Goal: Task Accomplishment & Management: Complete application form

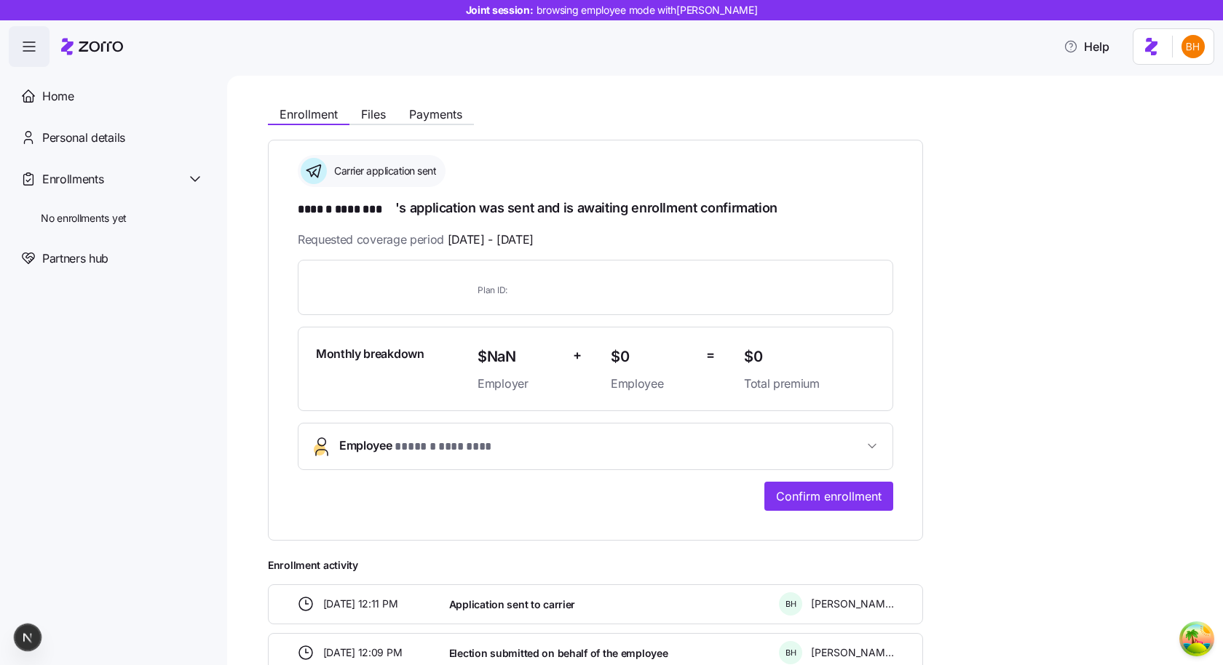
click at [401, 217] on div "**********" at bounding box center [595, 333] width 595 height 356
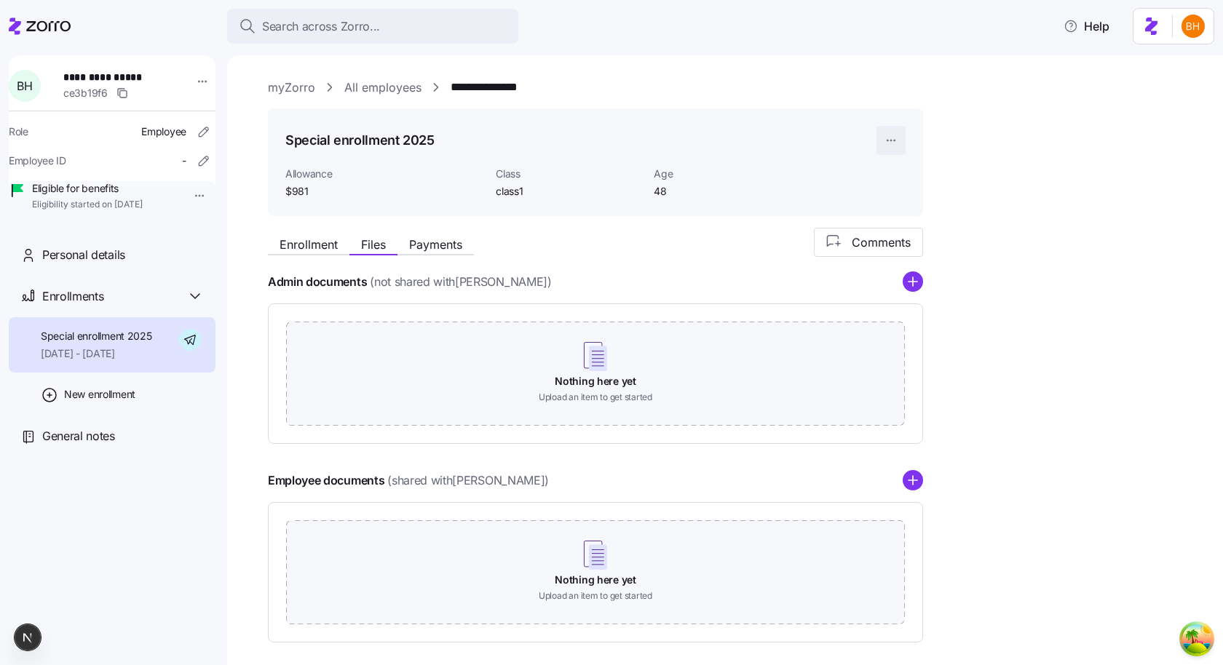
click at [886, 140] on html "**********" at bounding box center [611, 328] width 1223 height 657
click at [895, 197] on div "Delete enrollment record" at bounding box center [946, 199] width 117 height 16
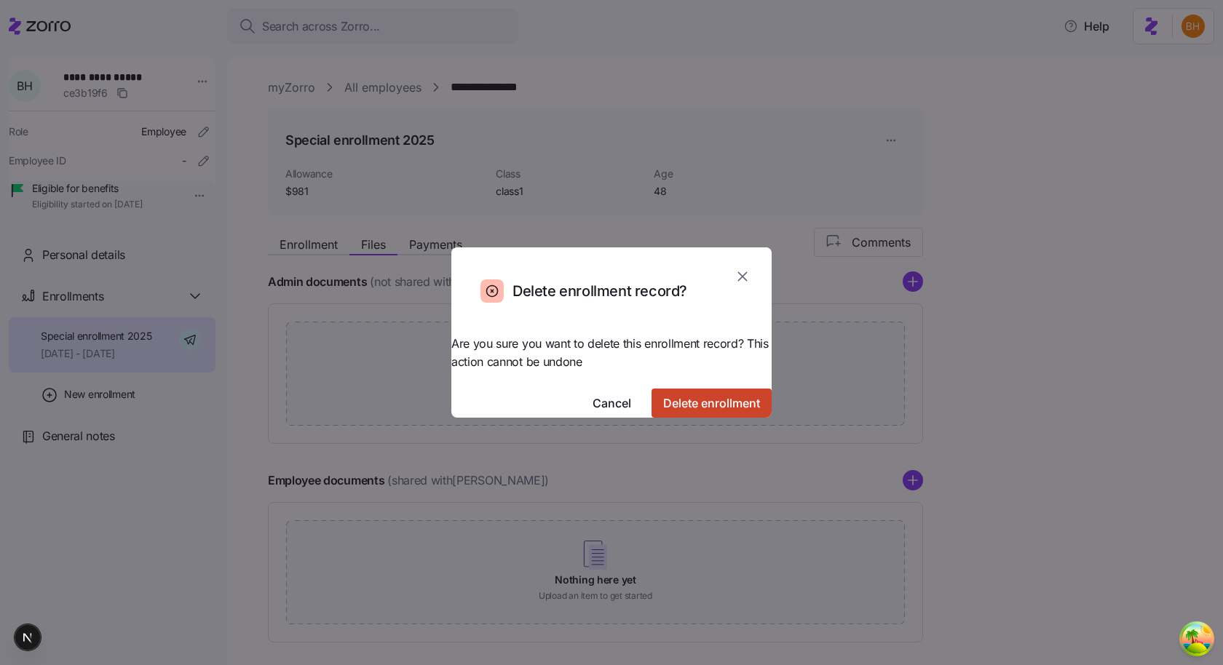
click at [702, 394] on span "Delete enrollment" at bounding box center [711, 402] width 97 height 17
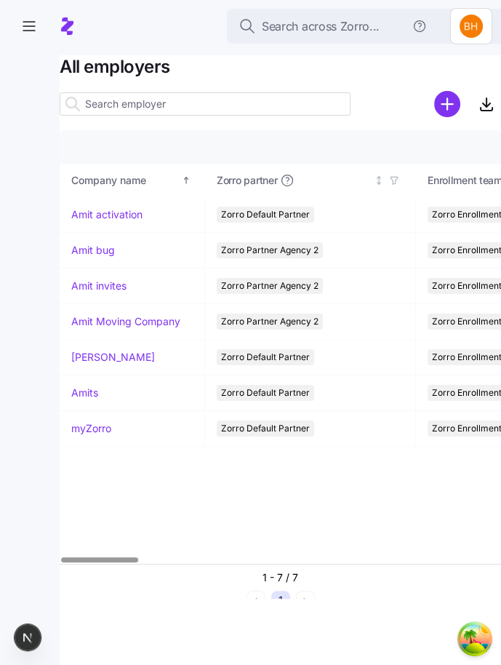
click at [361, 469] on div "Company details Benefit status Company name Zorro partner Enrollment team(s) Pr…" at bounding box center [281, 347] width 442 height 434
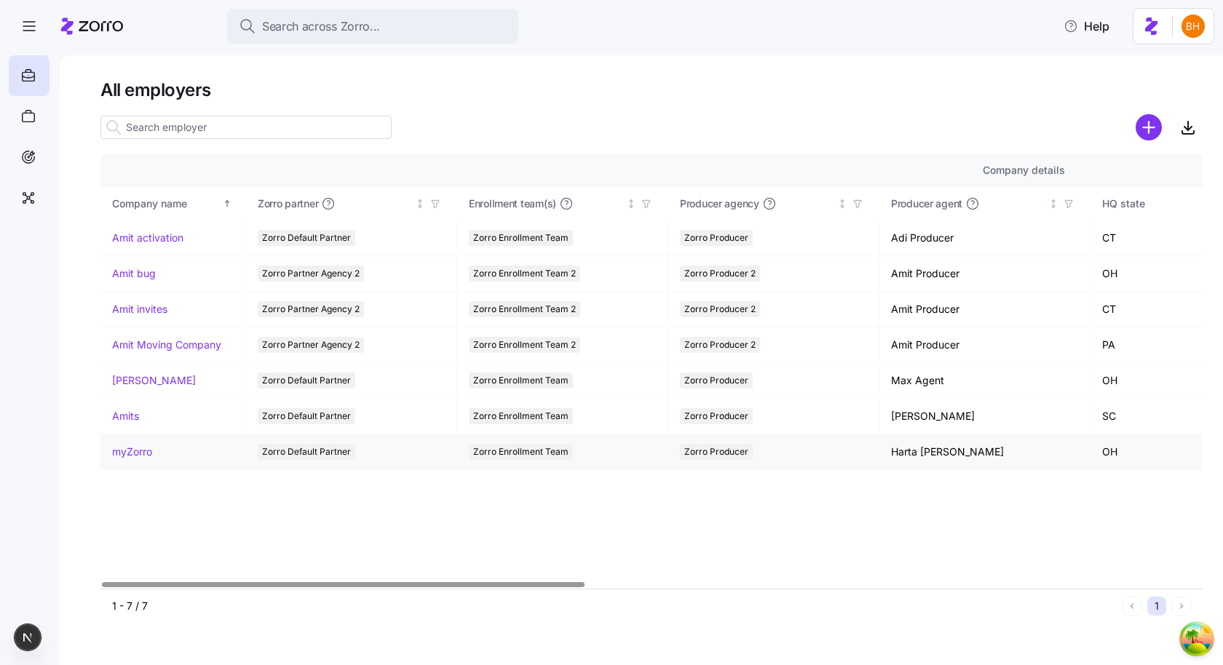
click at [144, 449] on link "myZorro" at bounding box center [132, 452] width 40 height 15
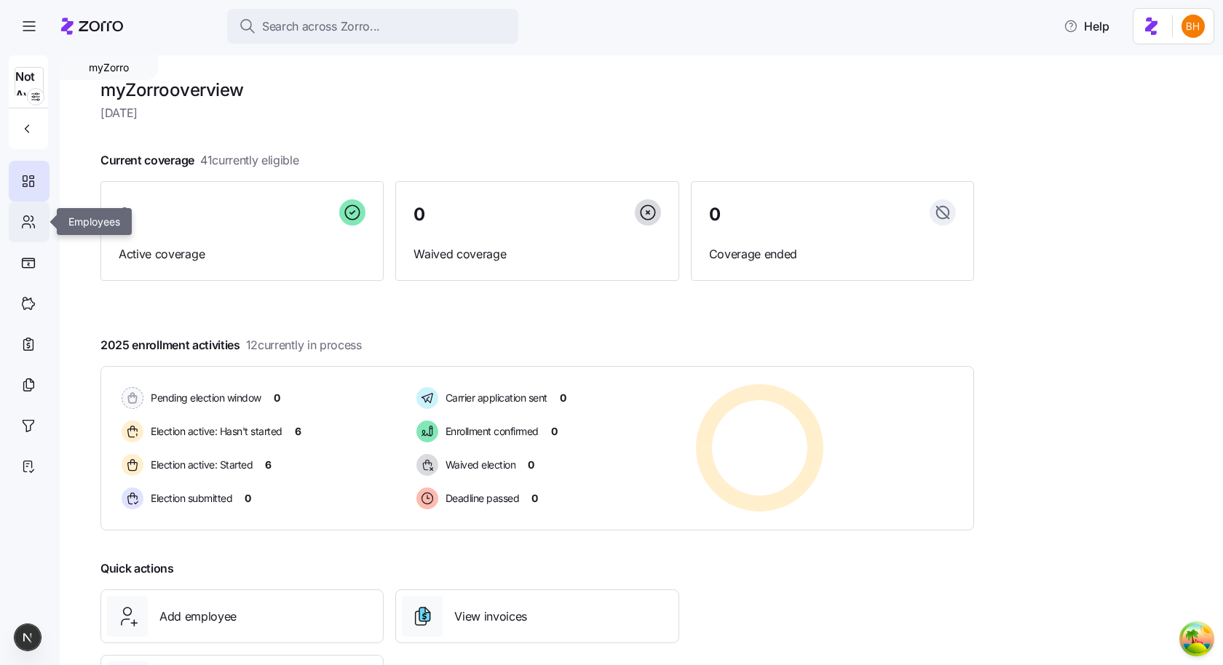
click at [30, 206] on div at bounding box center [29, 222] width 41 height 41
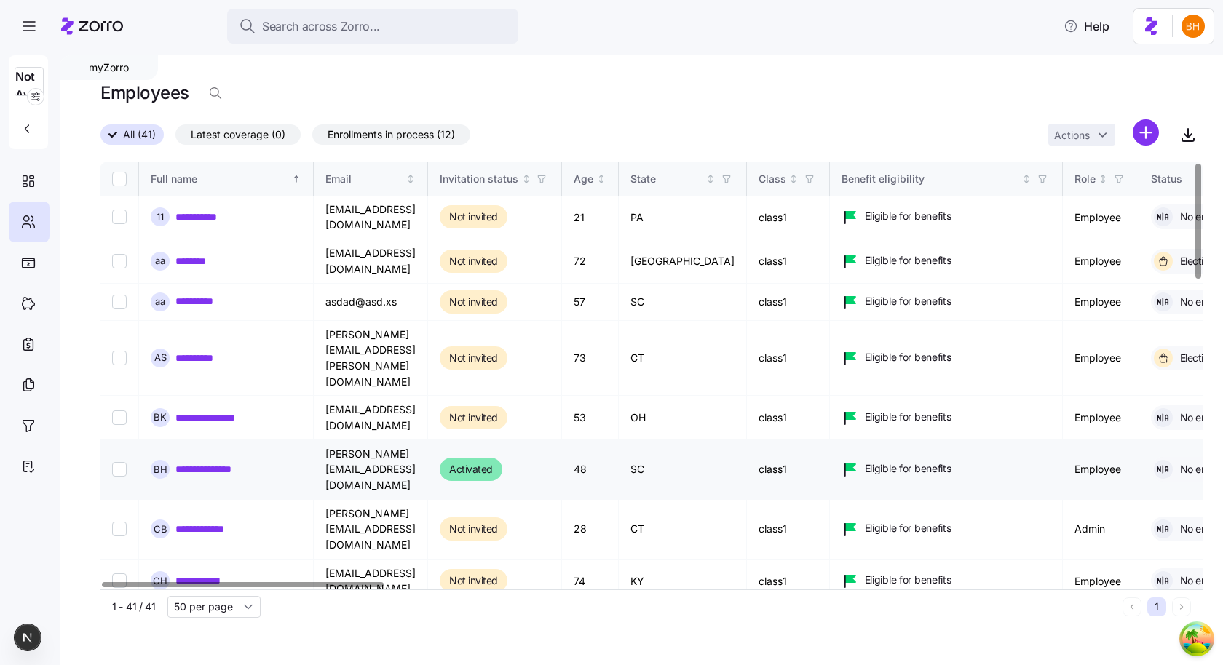
click at [209, 462] on link "**********" at bounding box center [218, 469] width 87 height 15
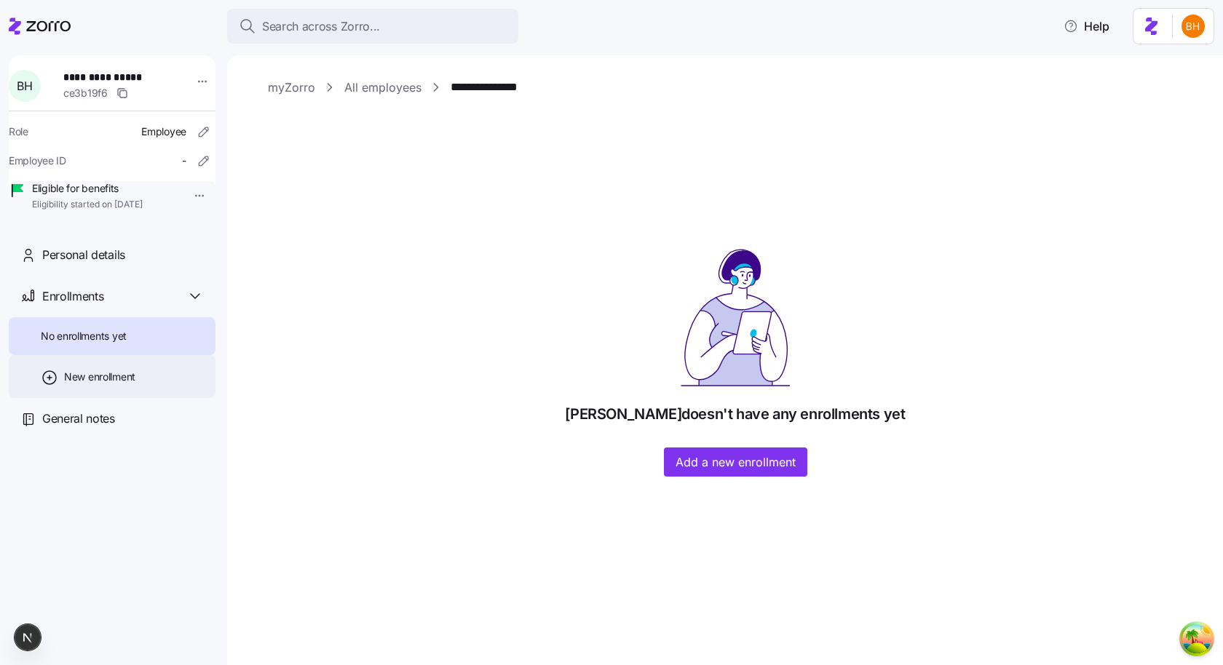
click at [151, 386] on div "New enrollment" at bounding box center [112, 376] width 207 height 43
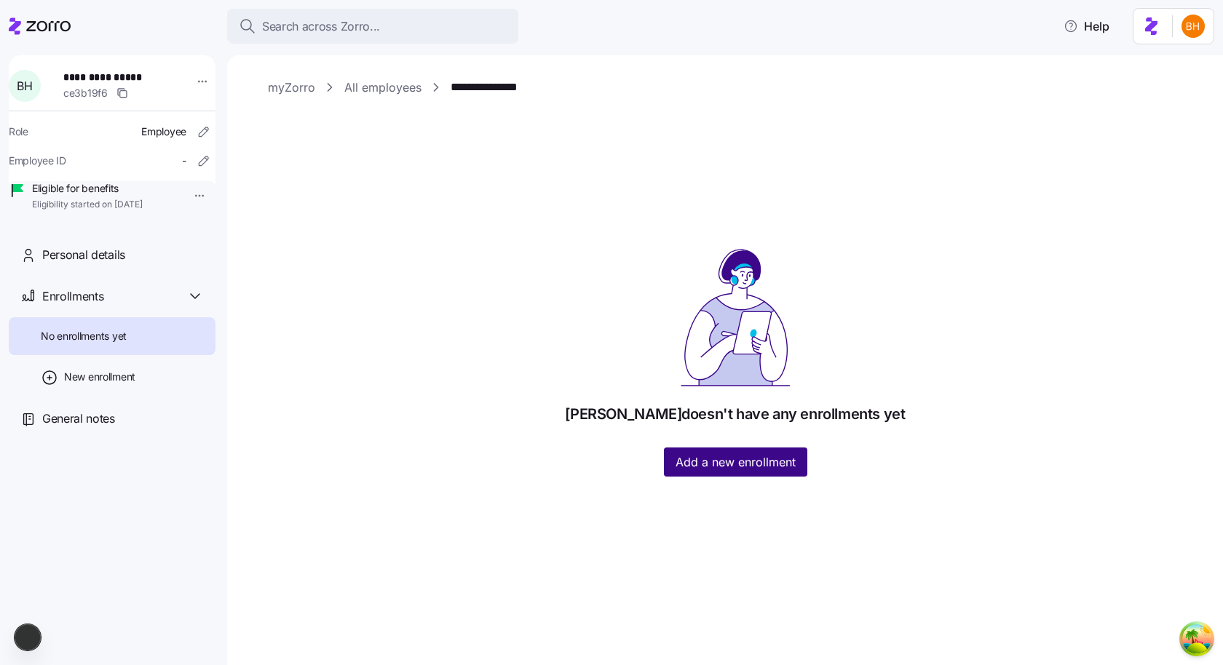
click at [501, 459] on span "Add a new enrollment" at bounding box center [735, 461] width 120 height 17
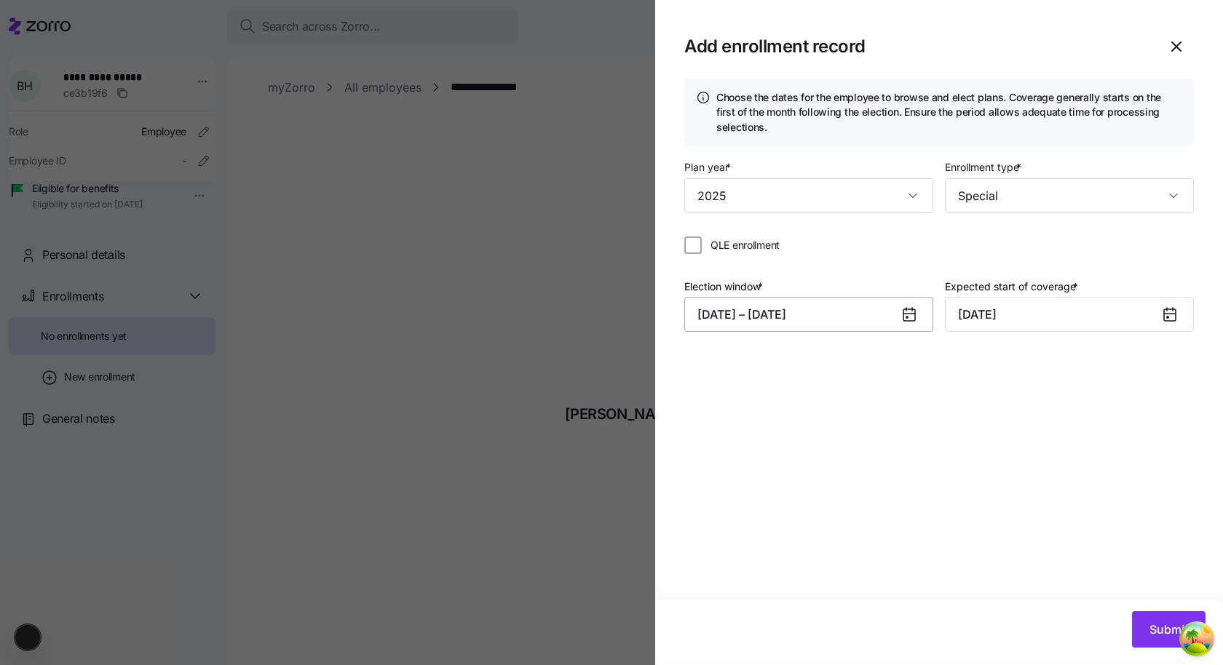
click at [501, 317] on button "10/03/2025 – 10/20/2025" at bounding box center [808, 314] width 249 height 35
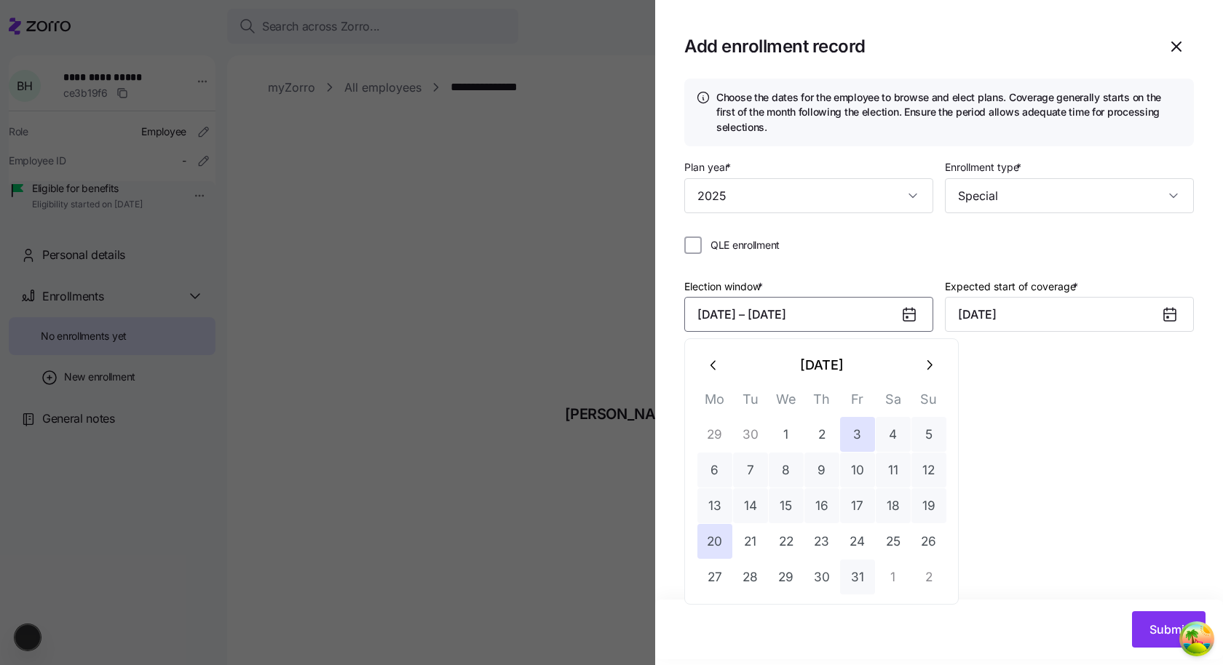
click at [501, 573] on button "31" at bounding box center [857, 577] width 35 height 35
click at [501, 578] on button "2" at bounding box center [928, 577] width 35 height 35
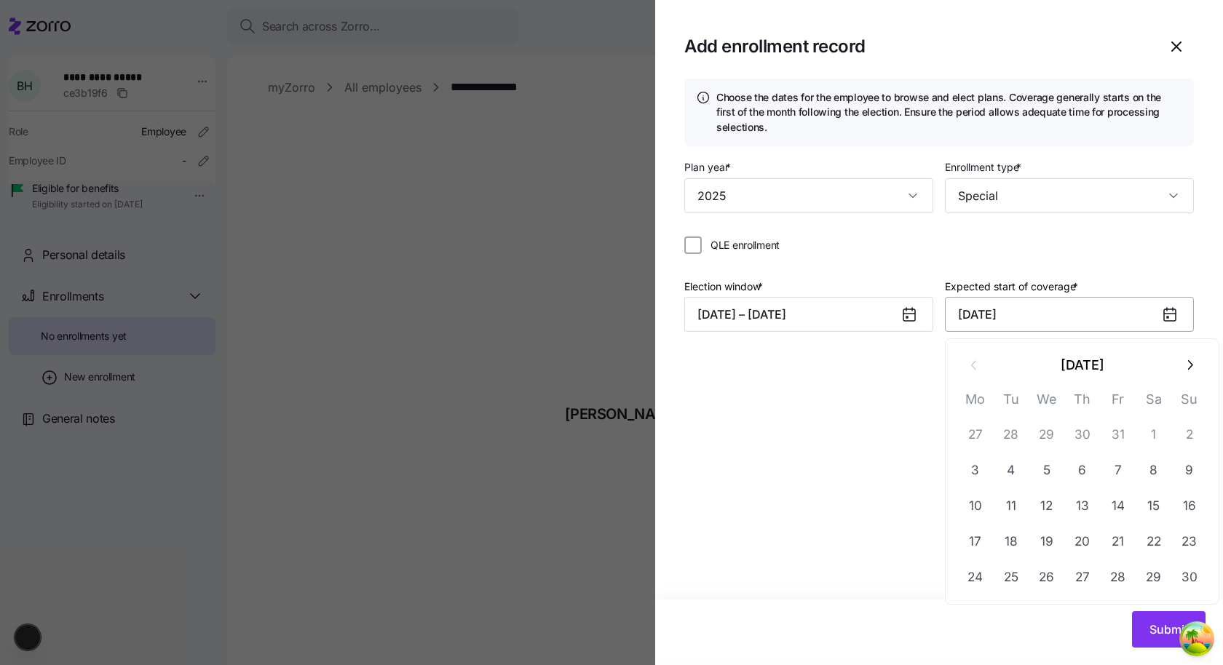
click at [501, 320] on input "November 1, 2025" at bounding box center [1069, 314] width 249 height 35
click at [501, 366] on icon "button" at bounding box center [1189, 365] width 16 height 16
click at [501, 445] on button "3" at bounding box center [1046, 434] width 35 height 35
type input "December 3, 2025"
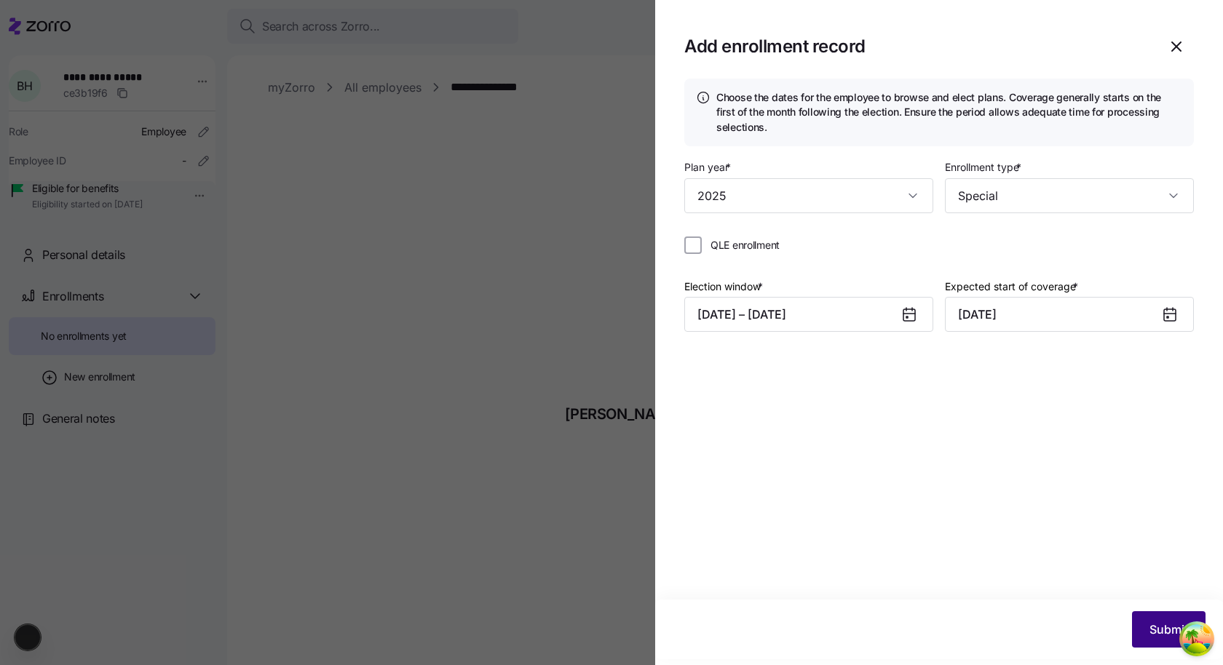
click at [501, 630] on span "Submit" at bounding box center [1168, 629] width 39 height 17
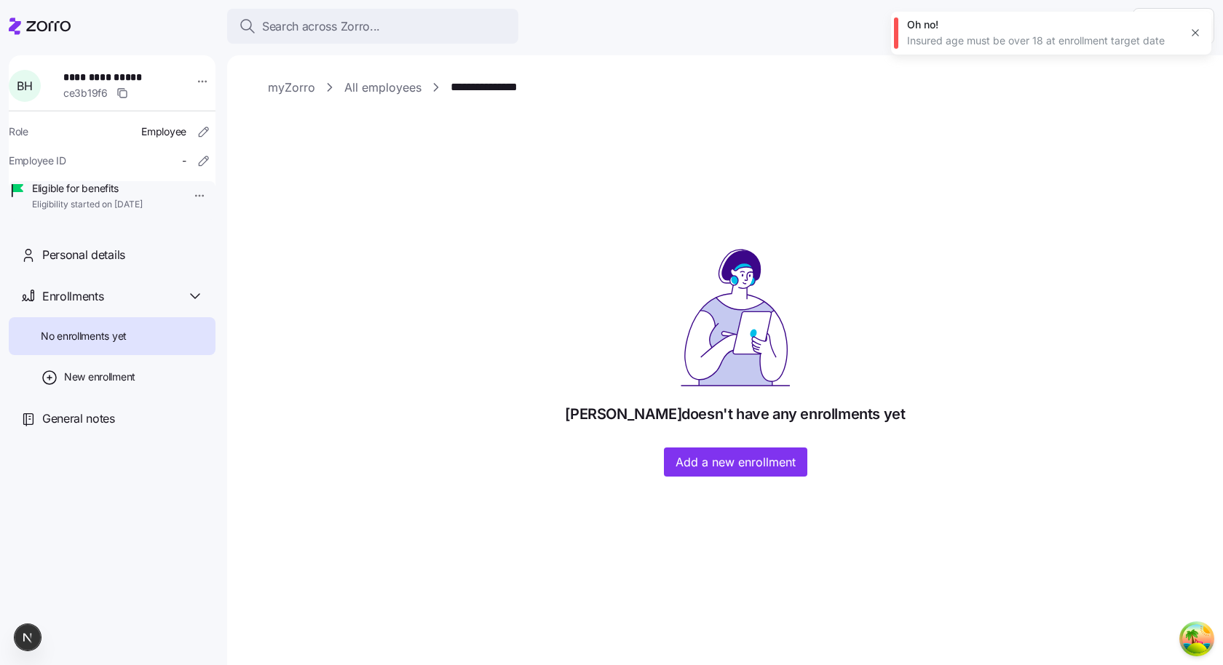
click at [464, 249] on div "Bohdan Horhadze doesn't have any enrollments yet Add a new enrollment" at bounding box center [735, 362] width 935 height 229
click at [501, 467] on span "Add a new enrollment" at bounding box center [735, 461] width 120 height 17
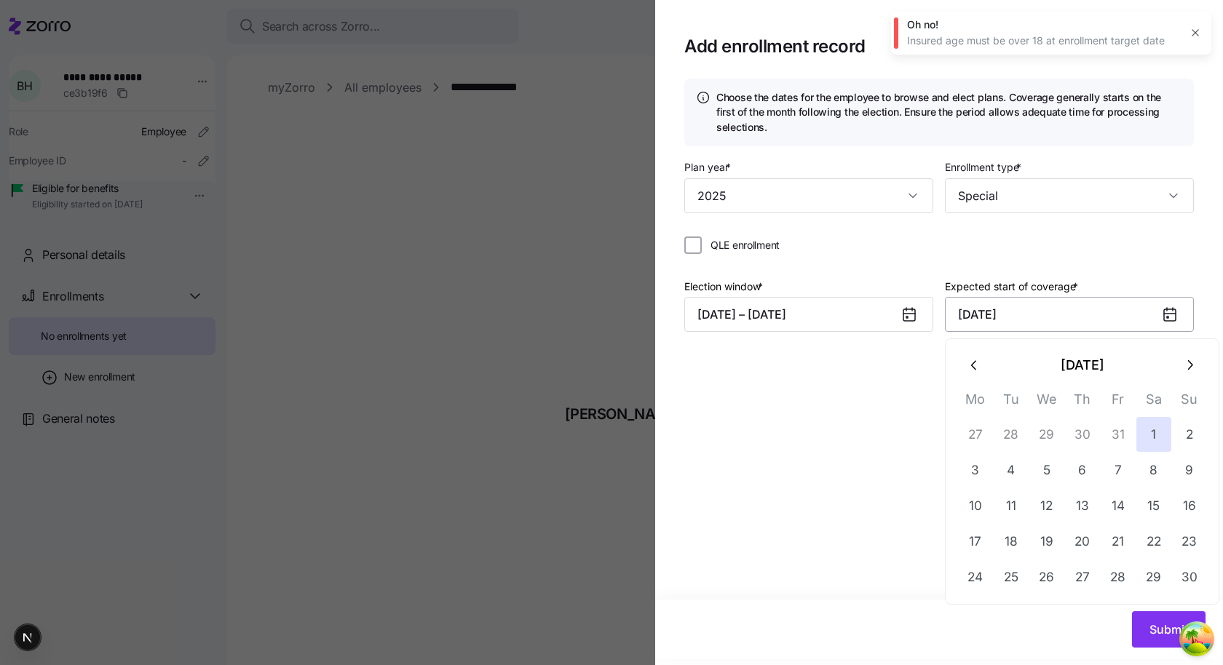
click at [501, 322] on input "November 1, 2025" at bounding box center [1069, 314] width 249 height 35
click at [501, 373] on button "button" at bounding box center [974, 365] width 35 height 35
click at [501, 569] on button "31" at bounding box center [1118, 577] width 35 height 35
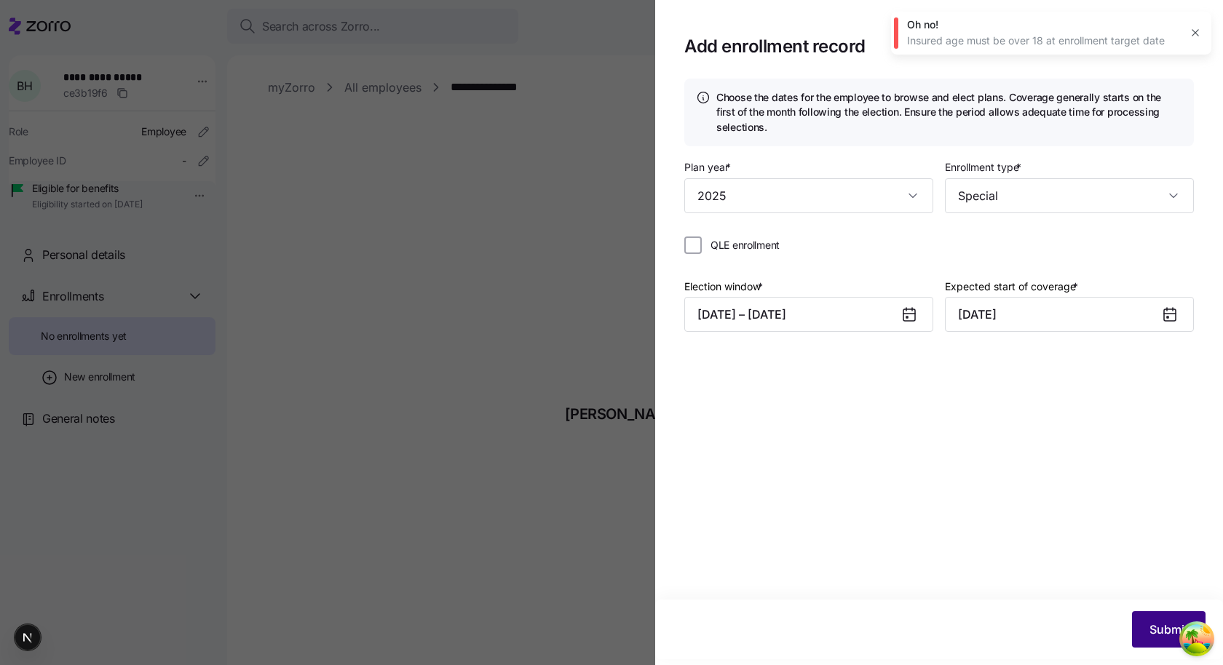
click at [501, 632] on span "Submit" at bounding box center [1168, 629] width 39 height 17
click at [501, 314] on button "10/03/2025 – 10/20/2025" at bounding box center [808, 314] width 249 height 35
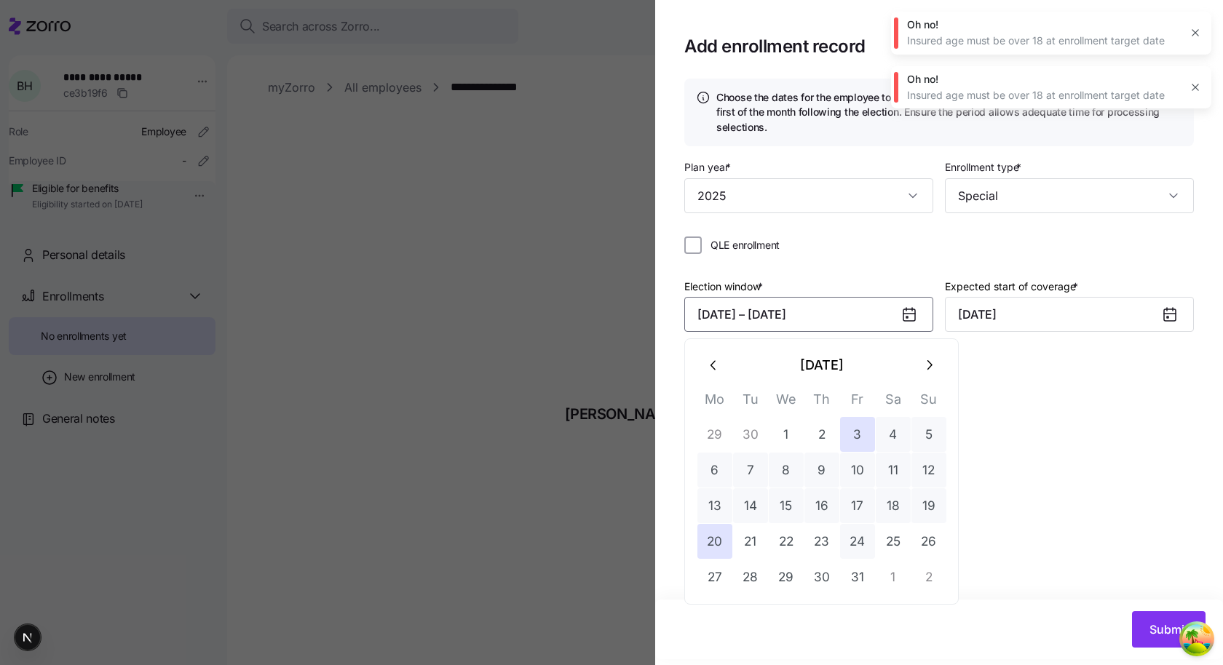
click at [501, 540] on button "24" at bounding box center [857, 541] width 35 height 35
click at [501, 577] on button "31" at bounding box center [857, 577] width 35 height 35
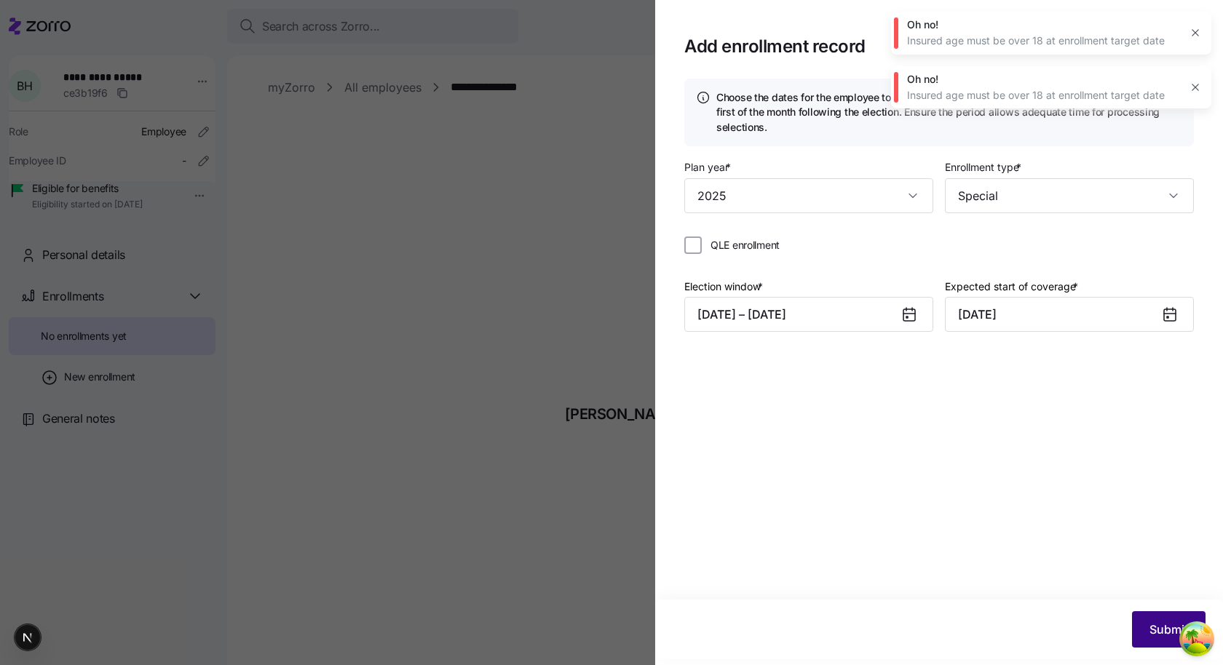
click at [501, 622] on button "Submit" at bounding box center [1169, 629] width 74 height 36
click at [501, 36] on icon "button" at bounding box center [1195, 33] width 12 height 12
click at [501, 39] on button "button" at bounding box center [1195, 33] width 20 height 20
click at [501, 316] on input "November 1, 2025" at bounding box center [1069, 314] width 249 height 35
click at [501, 316] on icon at bounding box center [1169, 314] width 17 height 17
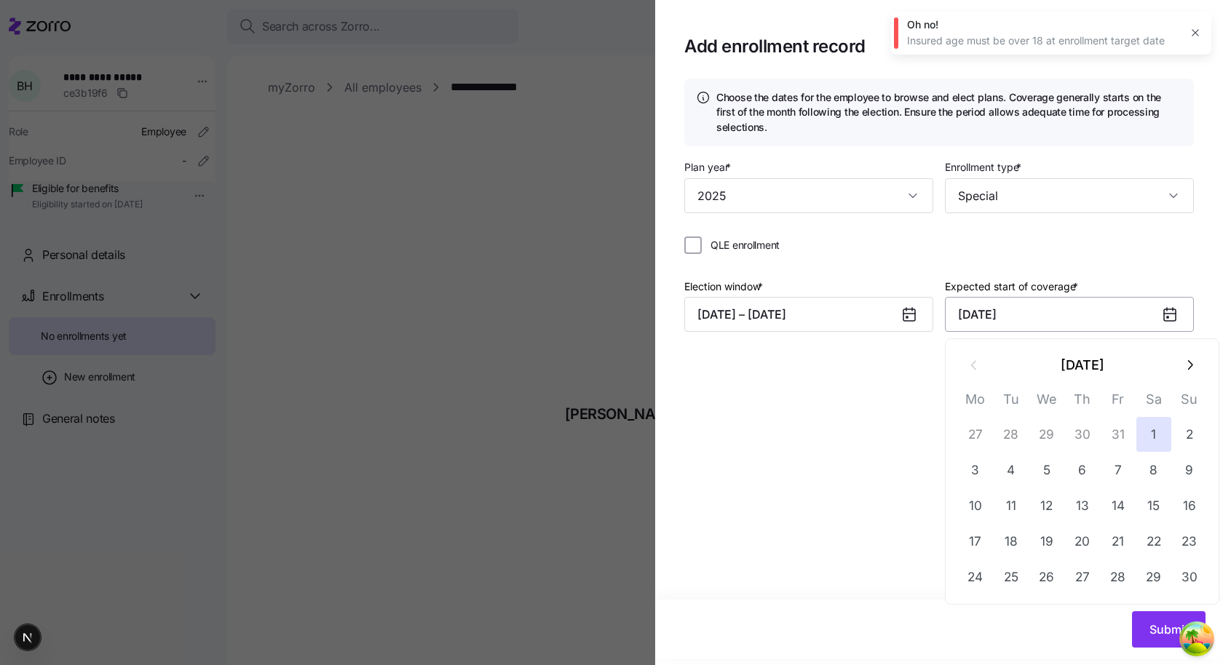
click at [501, 331] on input "November 1, 2025" at bounding box center [1069, 314] width 249 height 35
click at [501, 516] on button "14" at bounding box center [1118, 505] width 35 height 35
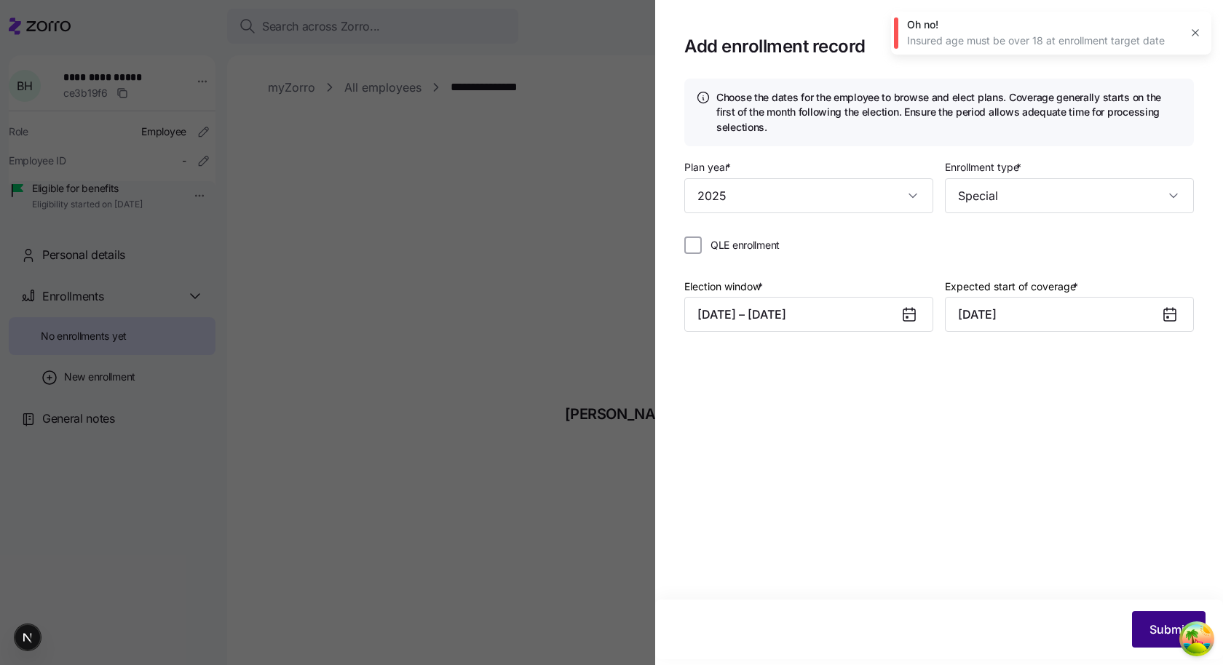
click at [501, 633] on button "Submit" at bounding box center [1169, 629] width 74 height 36
click at [501, 301] on button "10/24/2025 – 10/31/2025" at bounding box center [808, 314] width 249 height 35
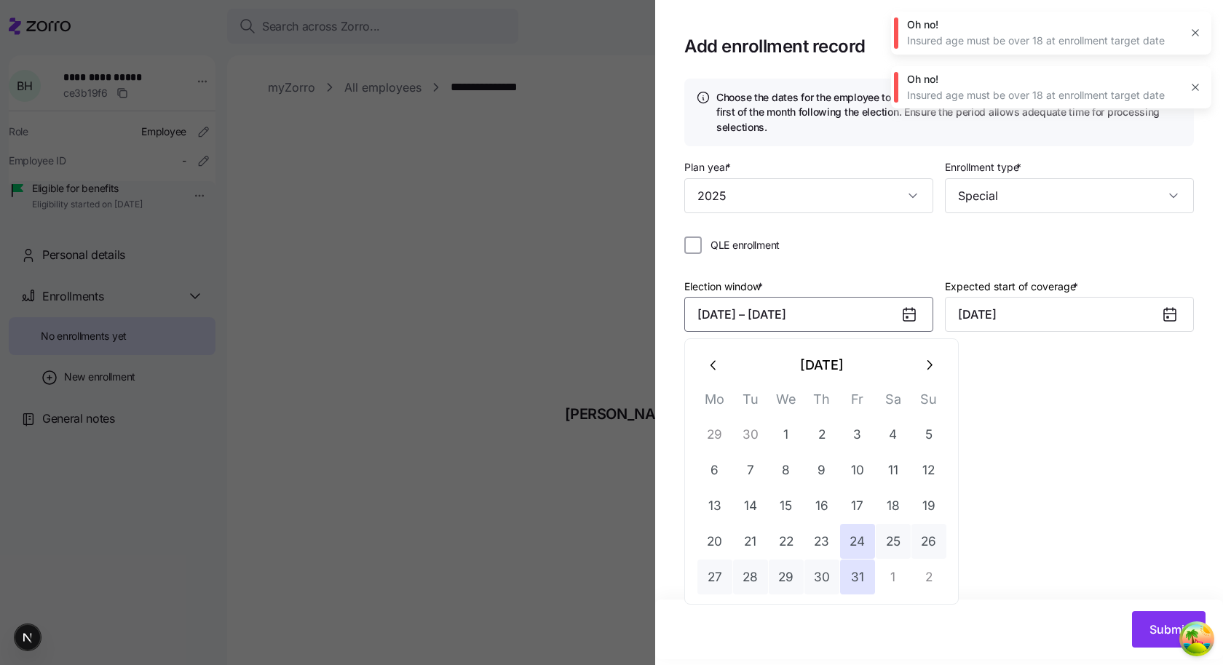
click at [501, 453] on td "10" at bounding box center [857, 471] width 36 height 36
click at [501, 427] on button "1" at bounding box center [786, 434] width 35 height 35
click at [501, 565] on button "31" at bounding box center [857, 577] width 35 height 35
type input "November 1, 2025"
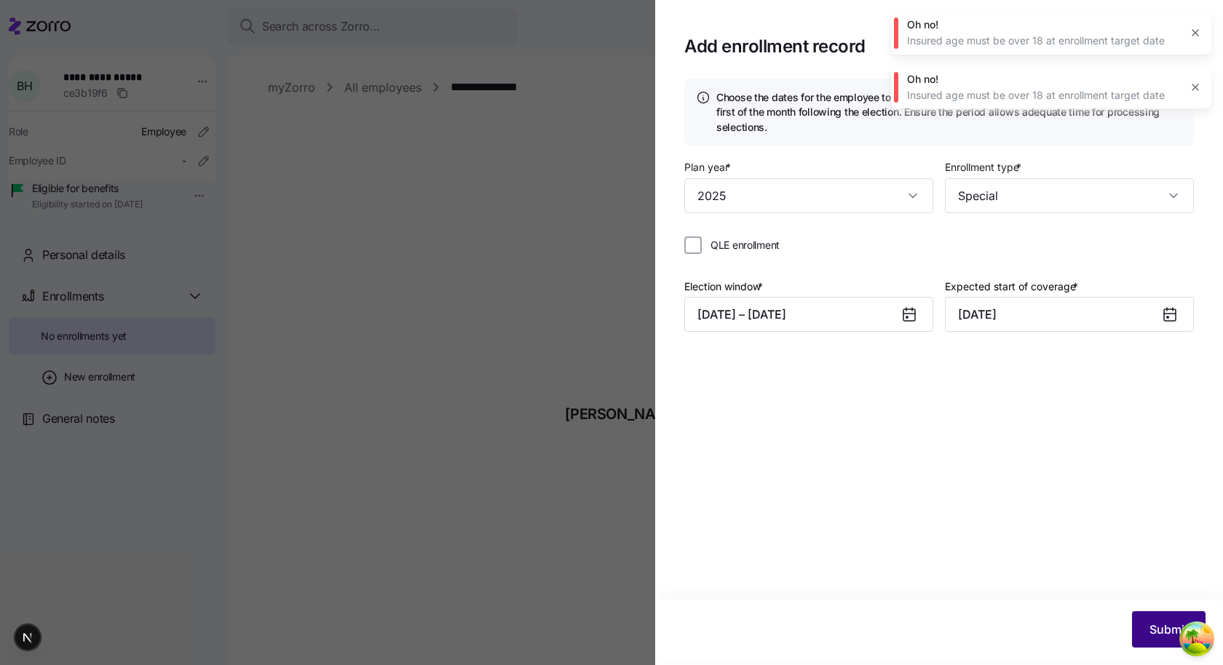
click at [501, 624] on button "Submit" at bounding box center [1169, 629] width 74 height 36
click at [501, 35] on icon "button" at bounding box center [1195, 33] width 12 height 12
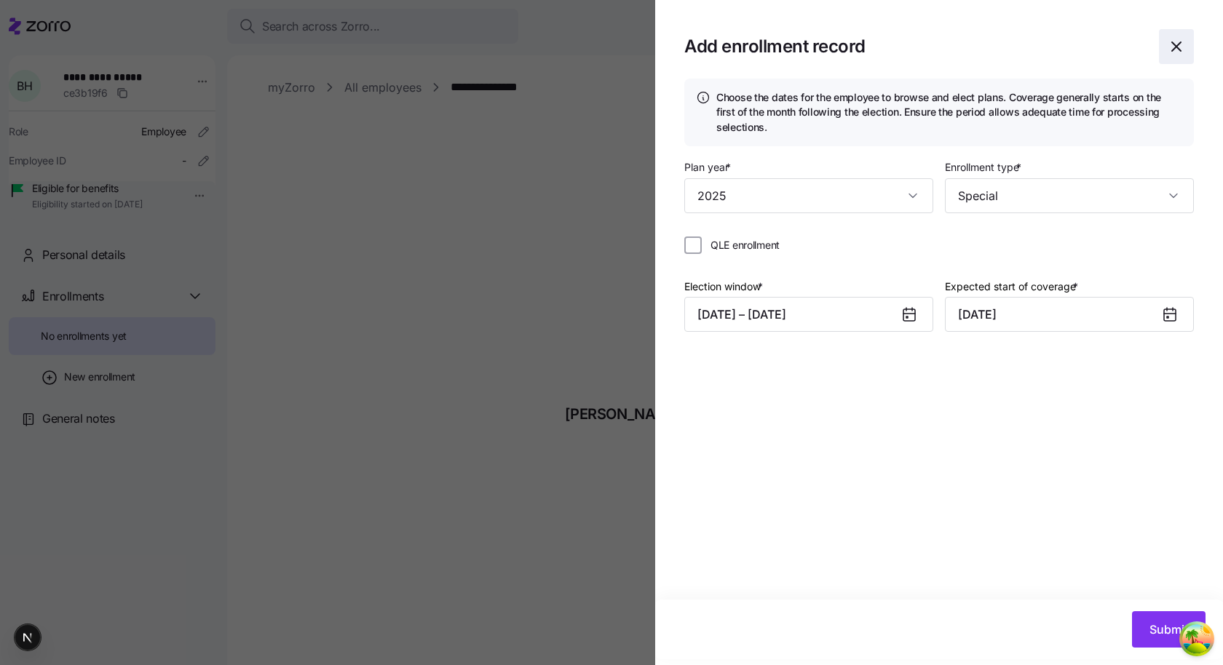
click at [501, 35] on span "button" at bounding box center [1175, 46] width 33 height 33
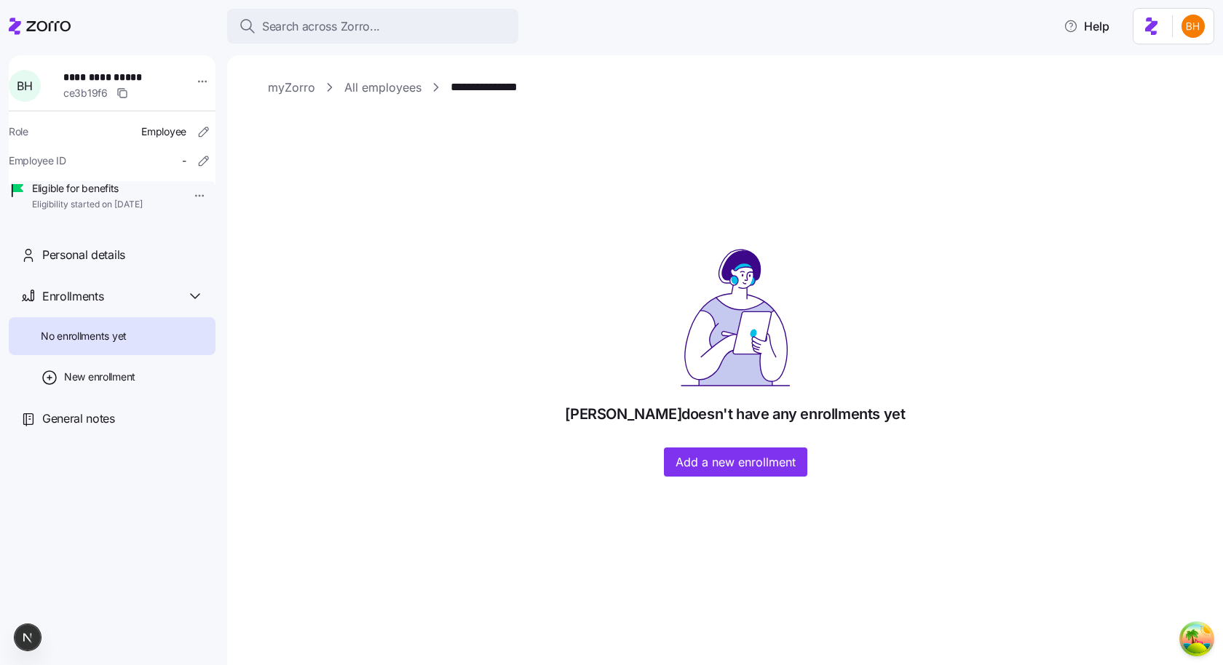
click at [770, 478] on div "**********" at bounding box center [725, 360] width 996 height 610
click at [789, 467] on span "Add a new enrollment" at bounding box center [735, 461] width 120 height 17
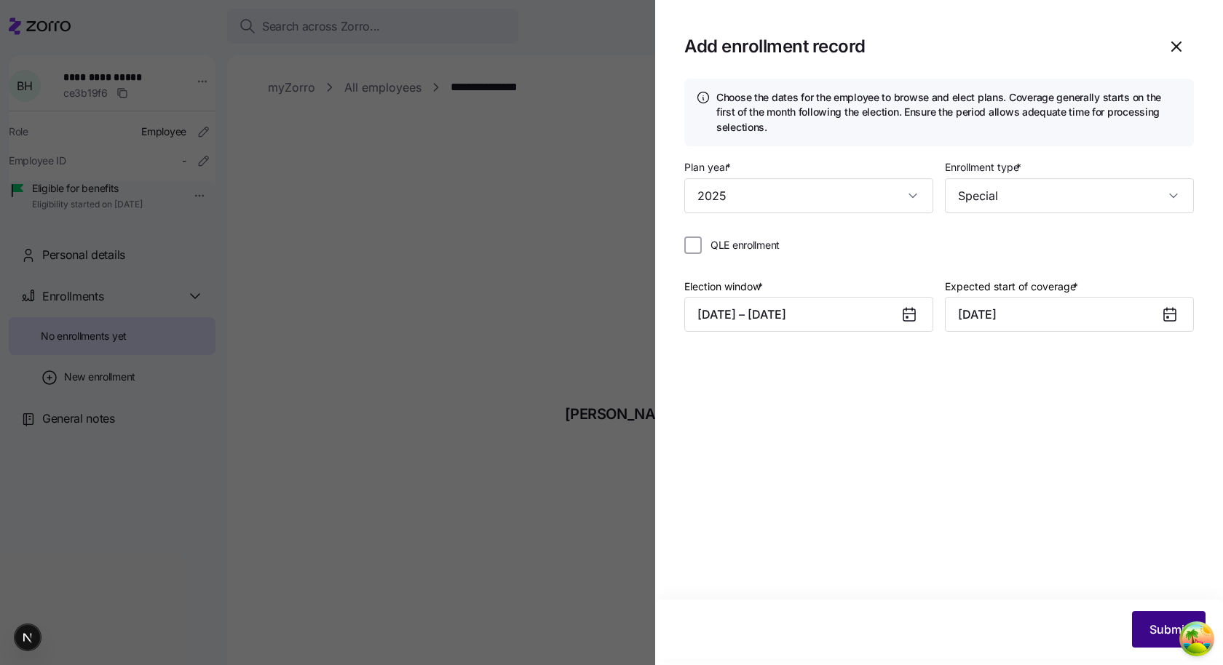
click at [1150, 622] on span "Submit" at bounding box center [1168, 629] width 39 height 17
click at [1199, 37] on icon "button" at bounding box center [1195, 33] width 12 height 12
click at [1181, 39] on icon "button" at bounding box center [1175, 46] width 17 height 17
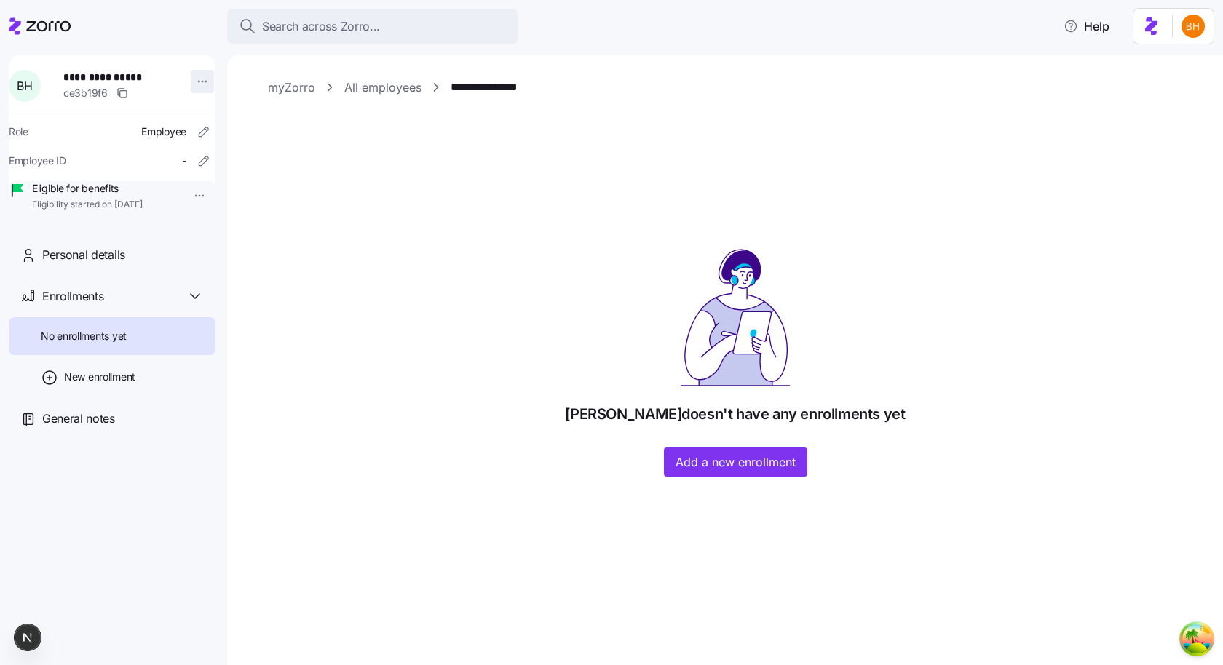
click at [191, 79] on html "**********" at bounding box center [611, 328] width 1223 height 657
click at [448, 250] on html "**********" at bounding box center [611, 328] width 1223 height 657
click at [105, 252] on div "**********" at bounding box center [112, 354] width 207 height 599
click at [105, 259] on div "Personal details" at bounding box center [112, 254] width 207 height 41
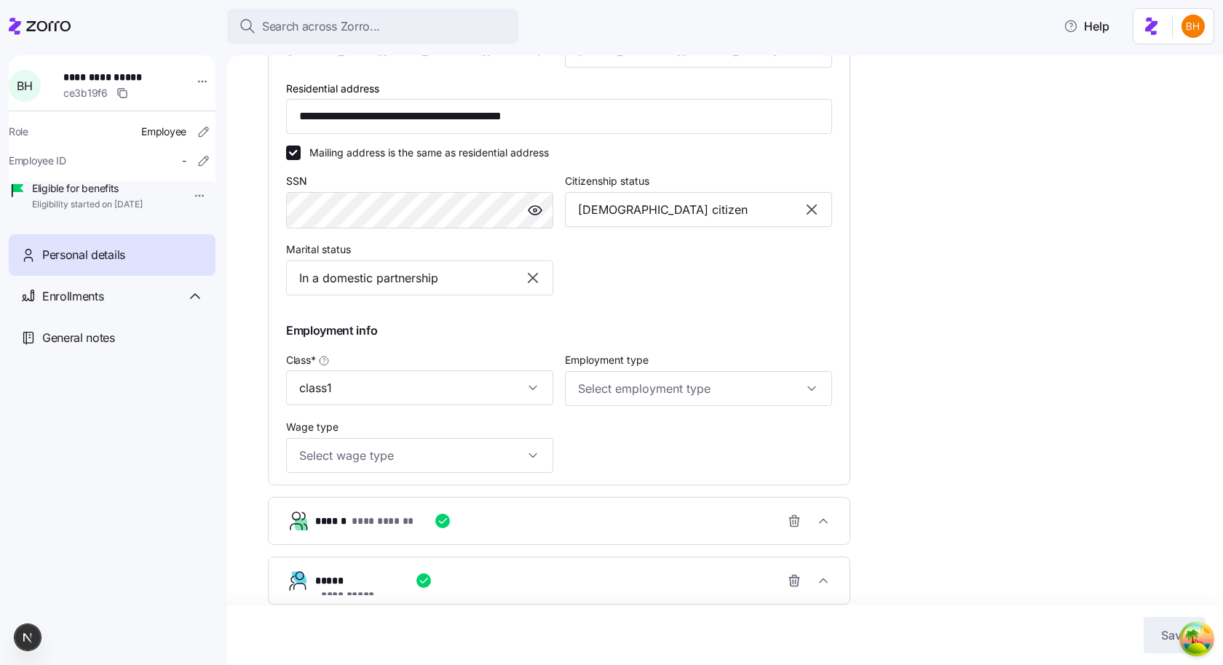
scroll to position [484, 0]
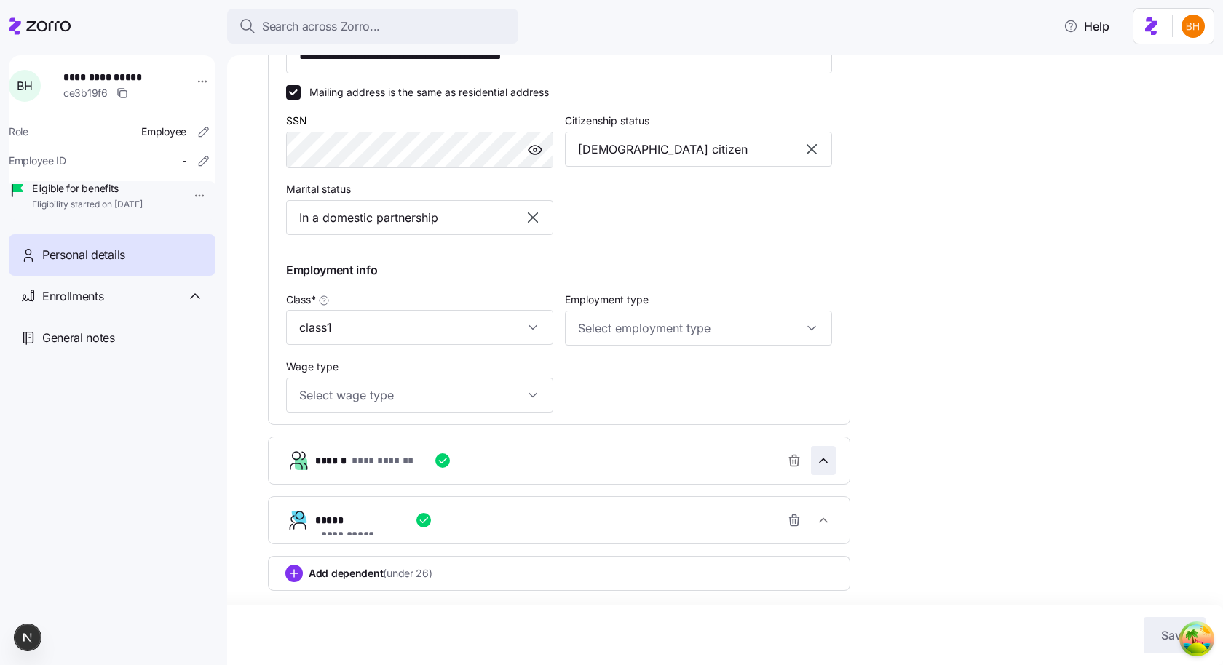
click at [835, 459] on span "button" at bounding box center [823, 461] width 23 height 28
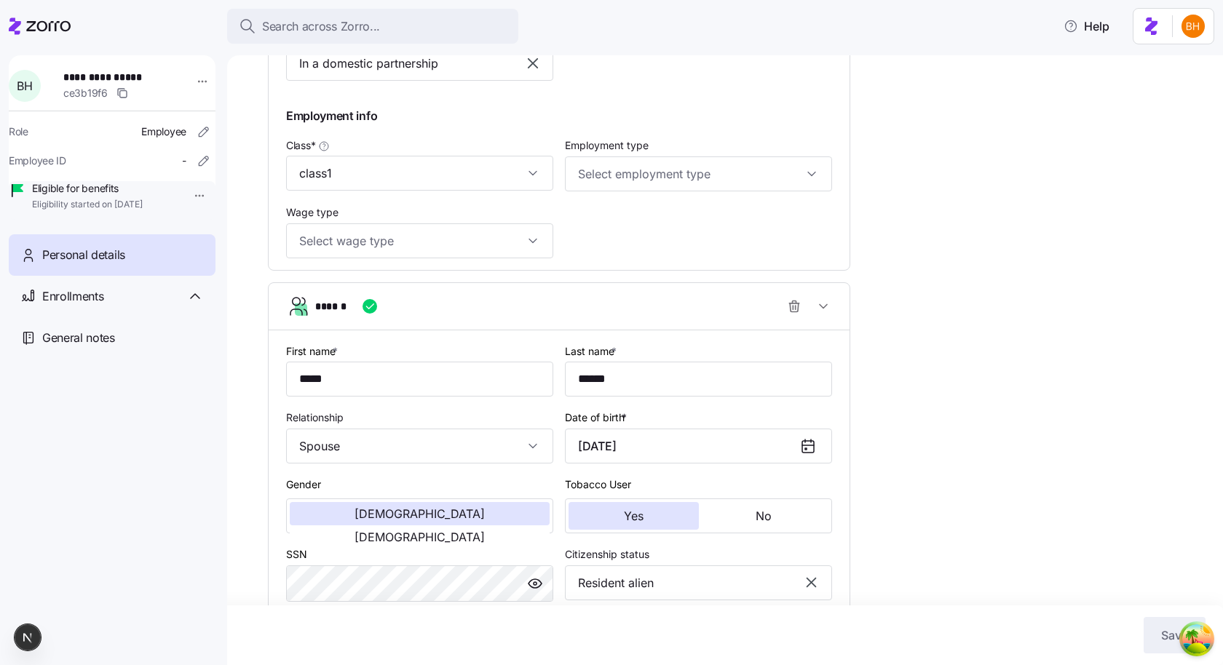
scroll to position [664, 0]
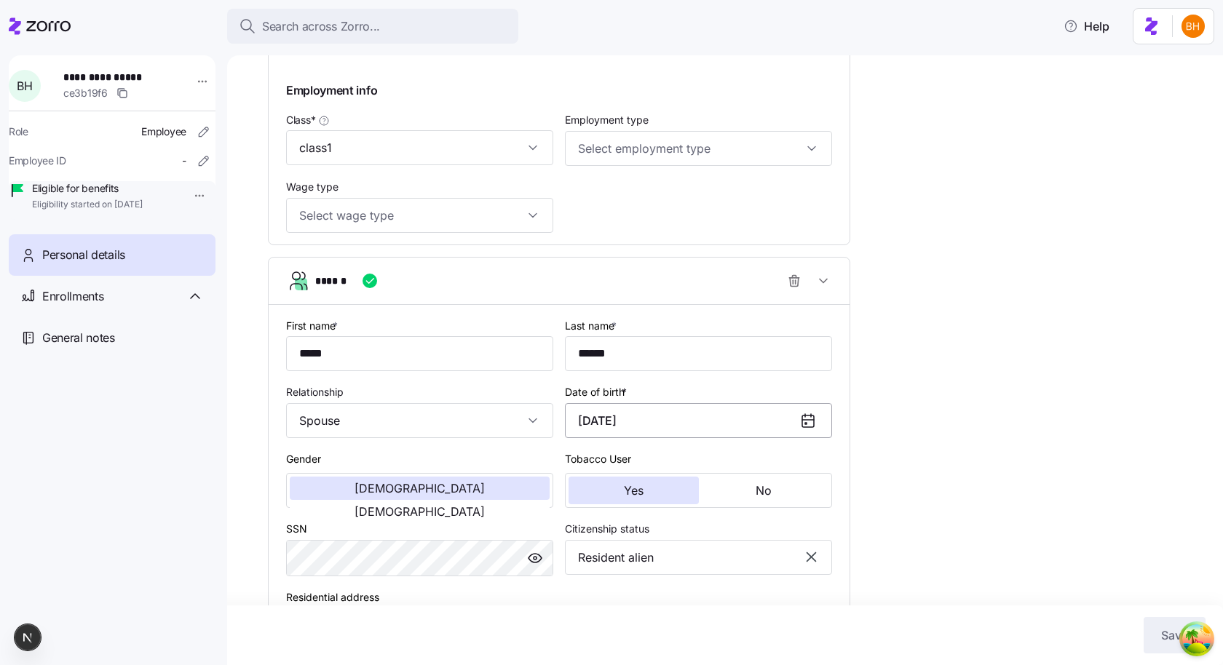
click at [735, 418] on input "August 21, 2008" at bounding box center [698, 420] width 267 height 35
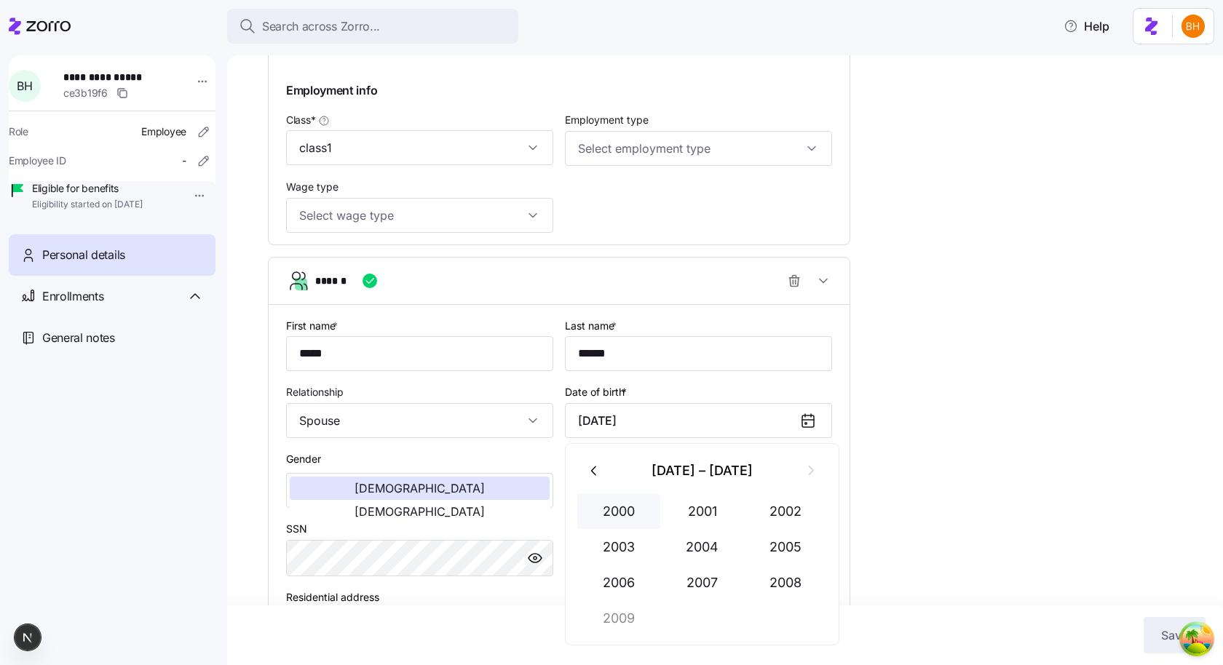
click at [602, 507] on button "2000" at bounding box center [618, 511] width 83 height 35
click at [604, 507] on button "Jan" at bounding box center [618, 511] width 83 height 35
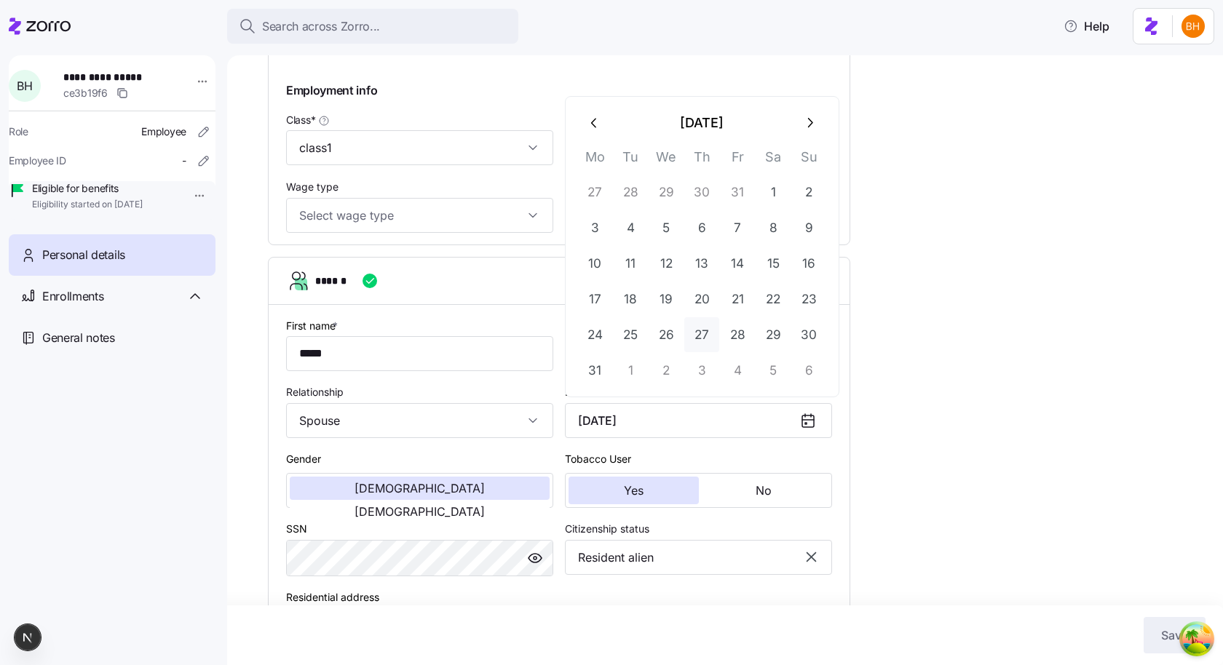
click at [685, 328] on button "27" at bounding box center [701, 334] width 35 height 35
type input "January 27, 2000"
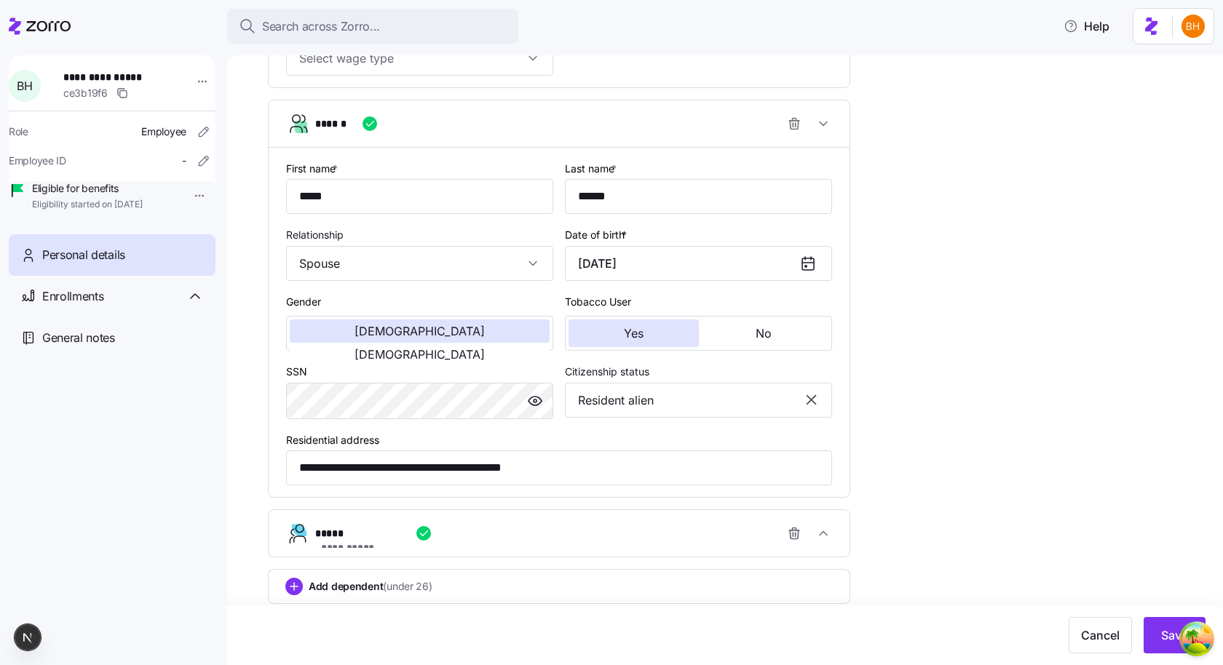
scroll to position [835, 0]
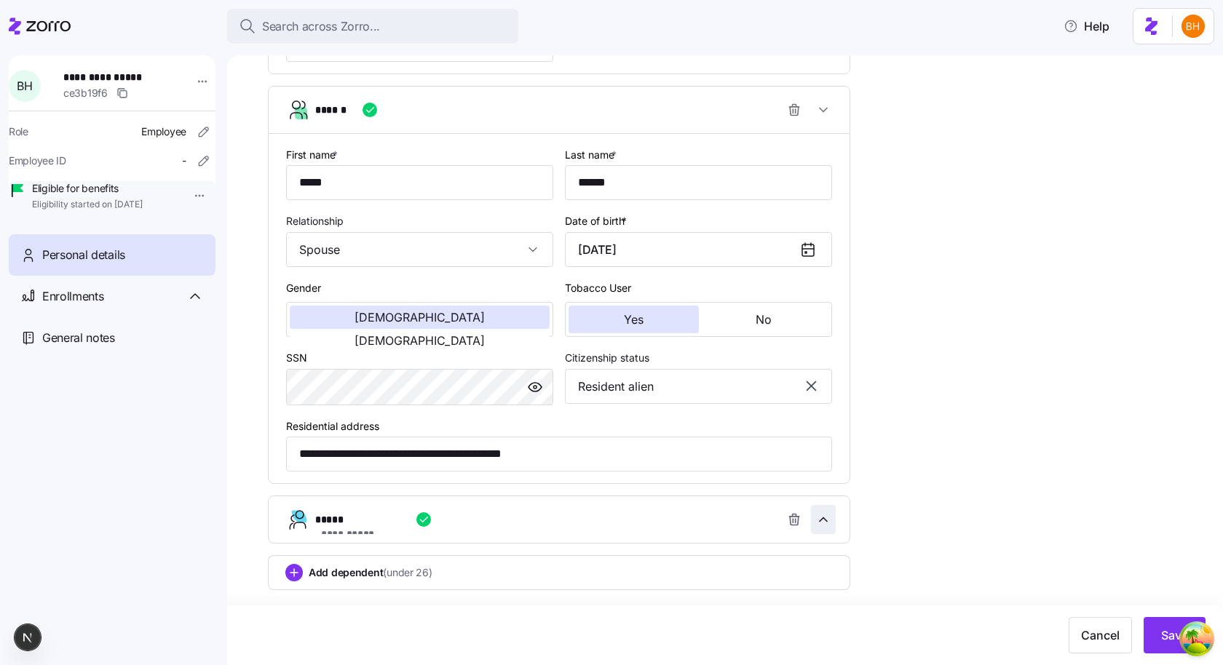
click at [834, 520] on span "button" at bounding box center [823, 520] width 23 height 28
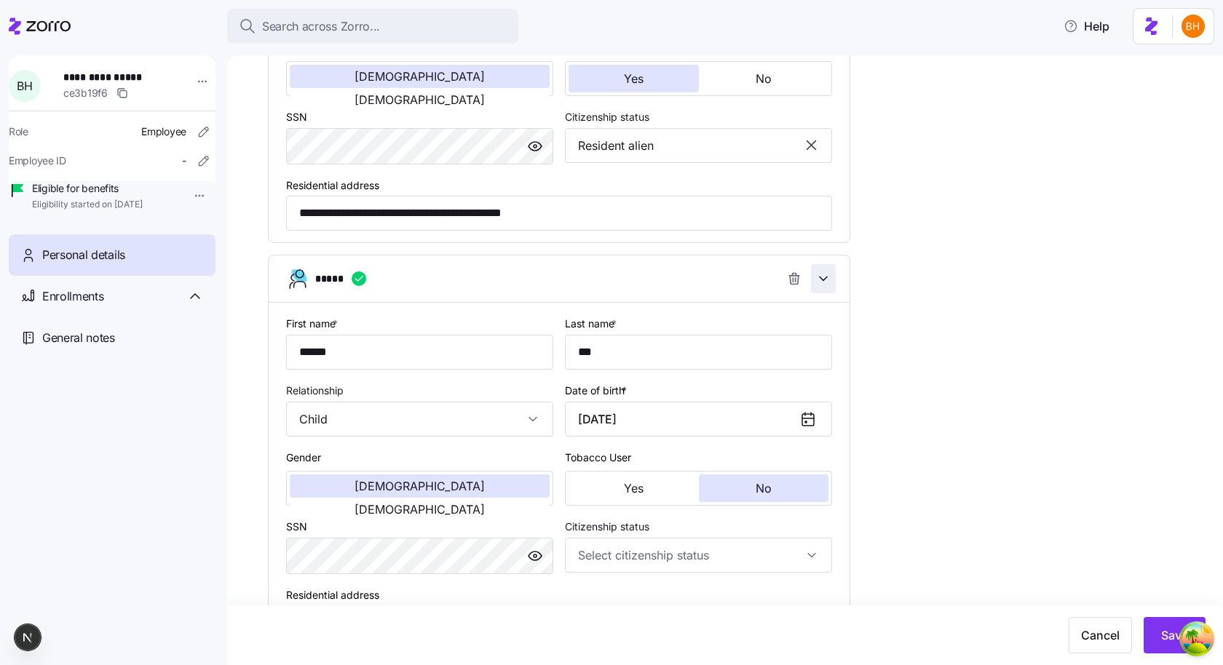
scroll to position [1186, 0]
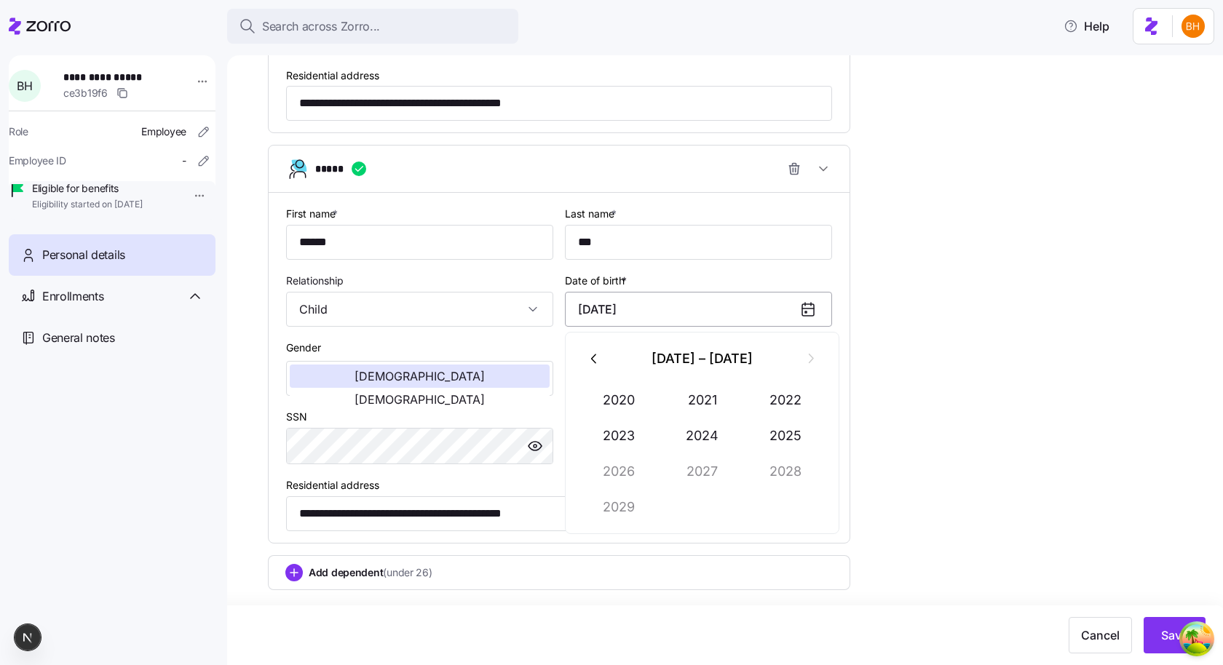
click at [731, 314] on input "February 4, 2021" at bounding box center [698, 309] width 267 height 35
click at [594, 362] on icon "button" at bounding box center [593, 358] width 5 height 9
click at [628, 418] on button "2003" at bounding box center [618, 435] width 83 height 35
click at [739, 524] on div "2003 Jan Feb Mar Apr May Jun Jul Aug Sep Oct Nov Dec" at bounding box center [702, 433] width 275 height 202
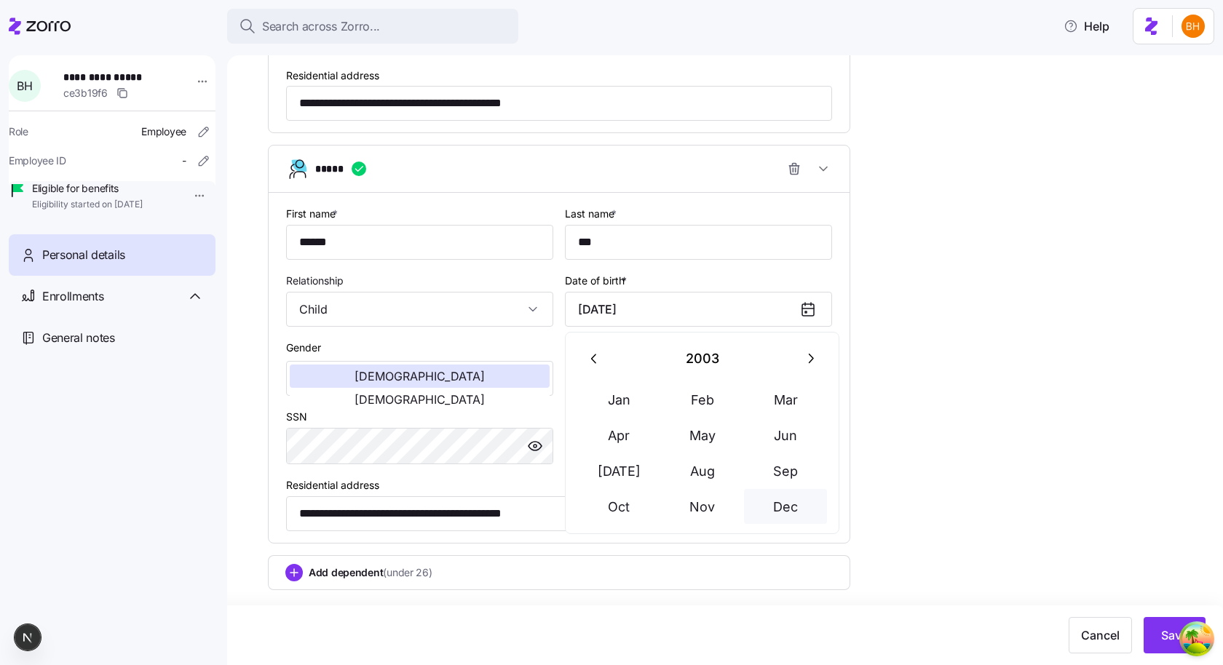
click at [766, 504] on button "Dec" at bounding box center [785, 506] width 83 height 35
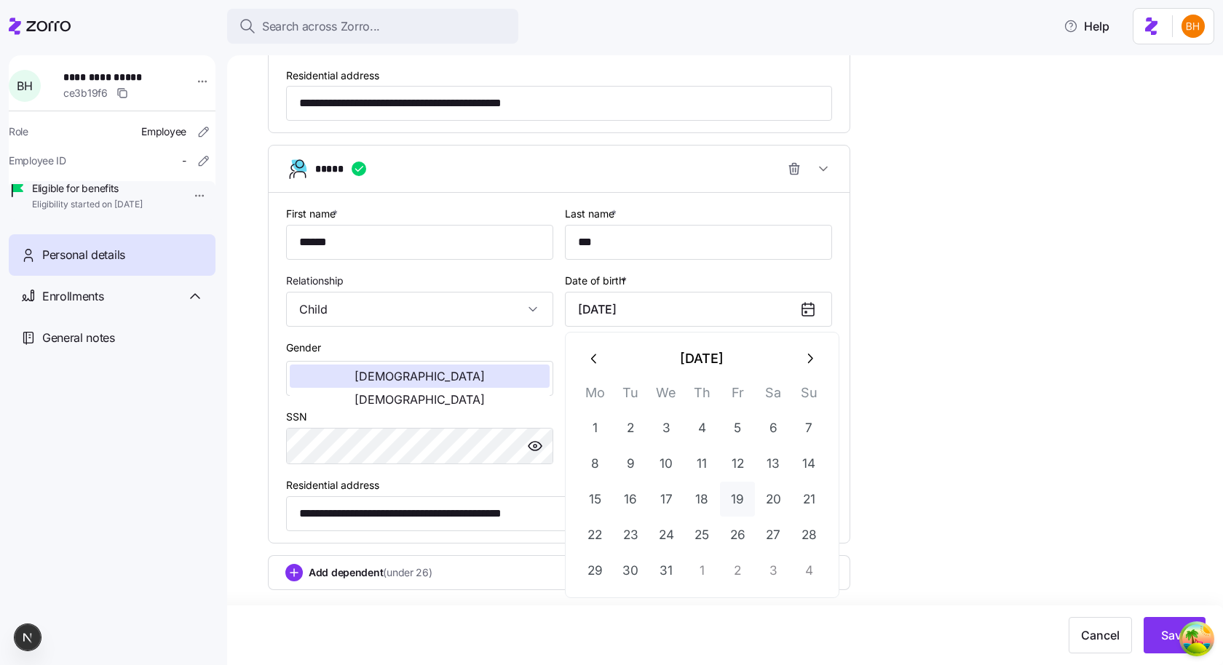
click at [752, 504] on button "19" at bounding box center [737, 499] width 35 height 35
type input "December 19, 2003"
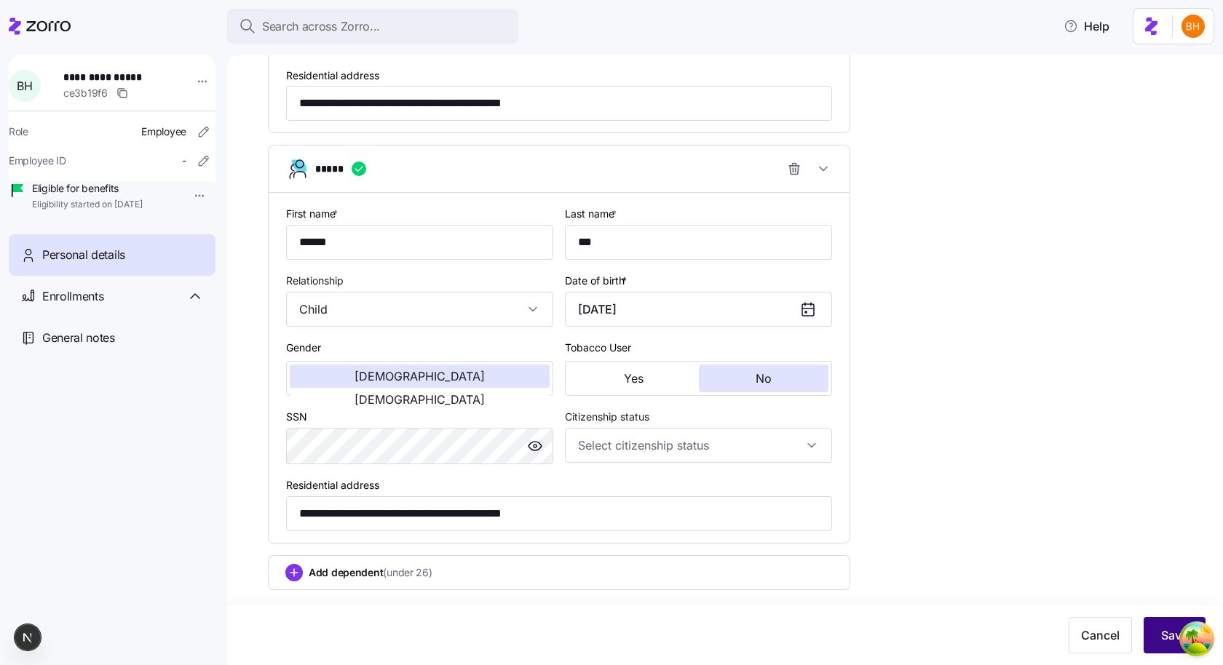
click at [1150, 625] on button "Save" at bounding box center [1174, 635] width 62 height 36
click at [114, 306] on div "Enrollments" at bounding box center [123, 297] width 162 height 18
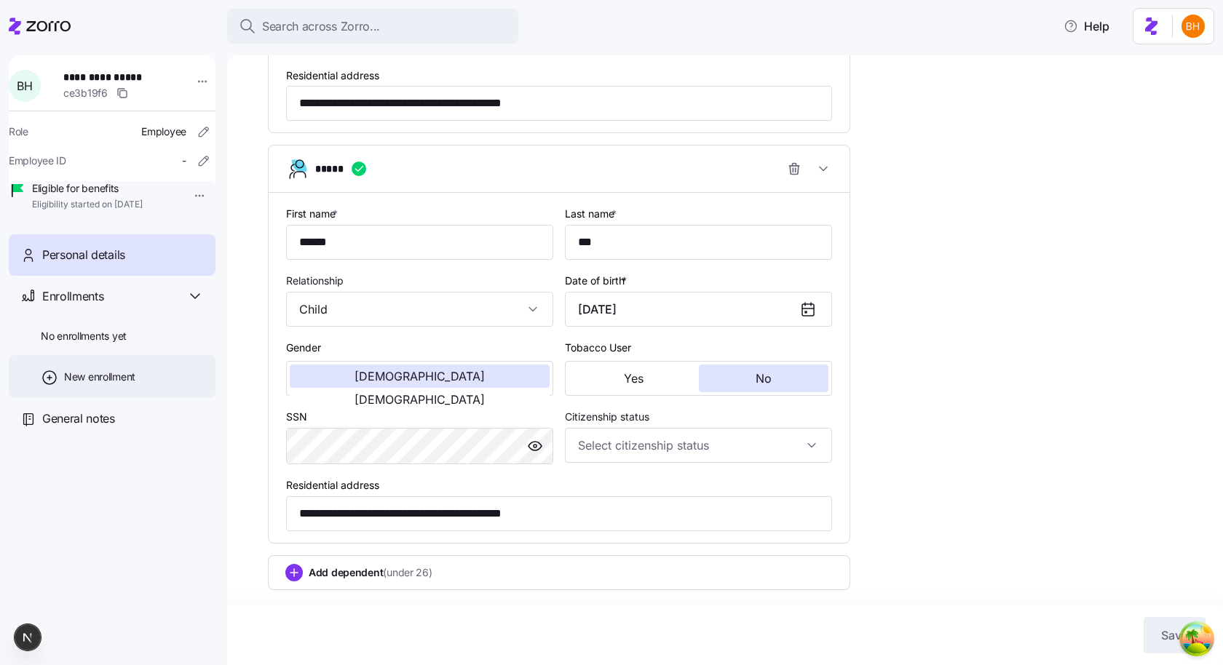
click at [155, 395] on div "New enrollment" at bounding box center [112, 376] width 207 height 43
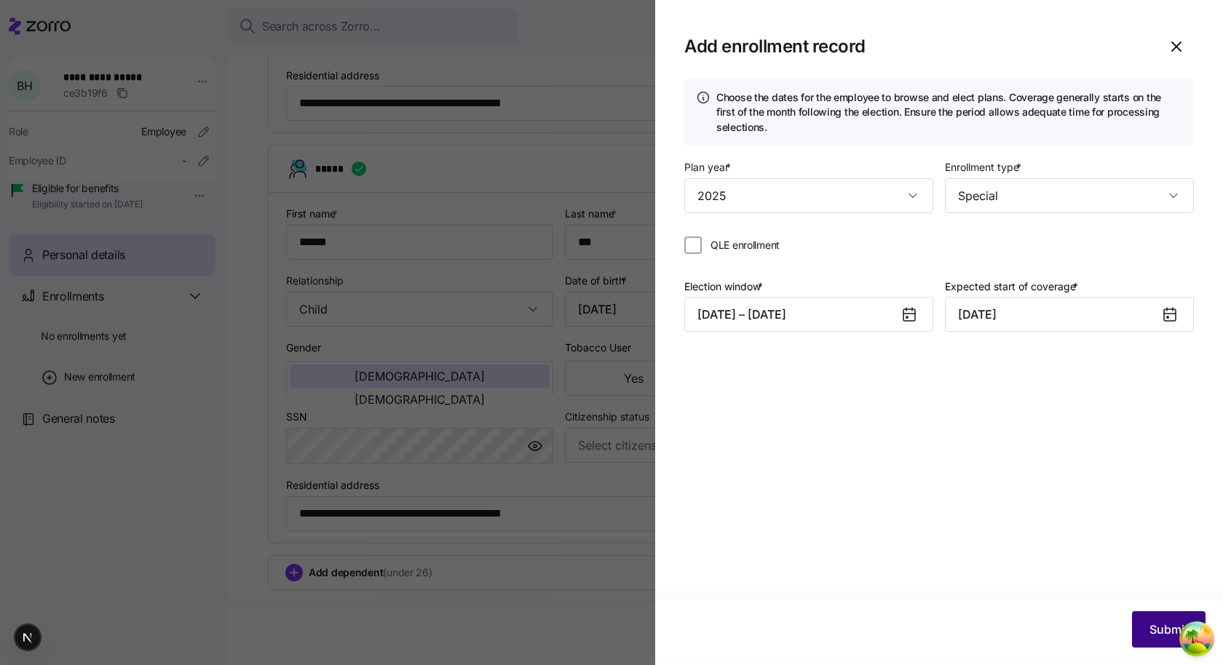
click at [1155, 620] on button "Submit" at bounding box center [1169, 629] width 74 height 36
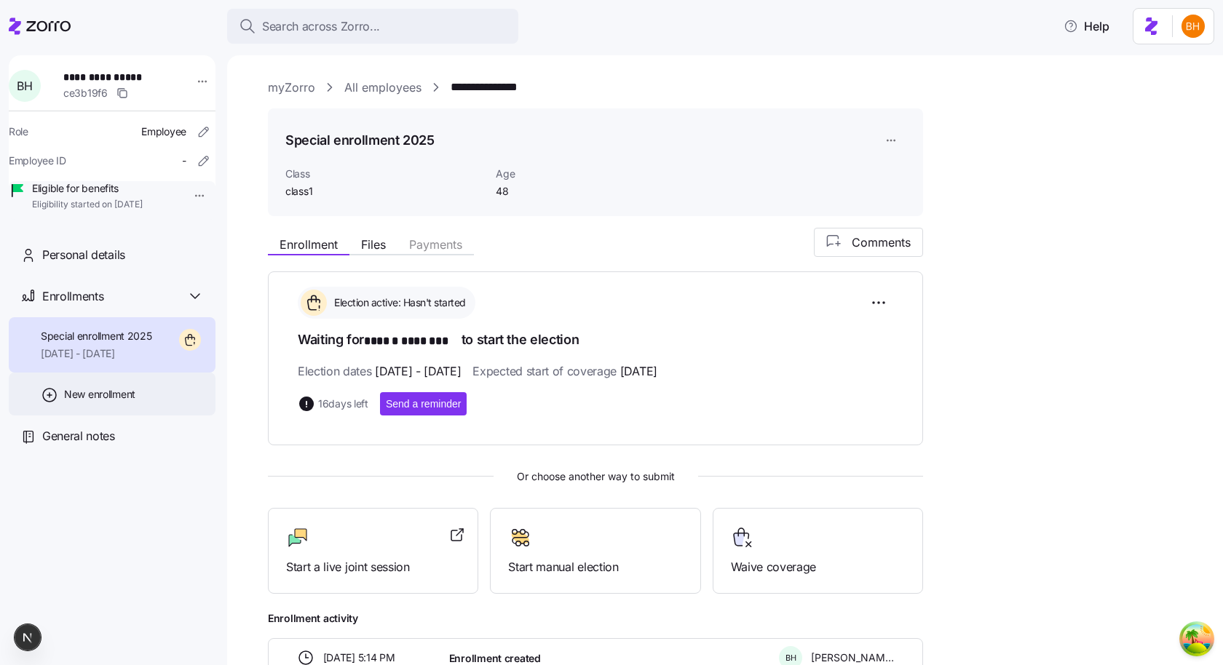
click at [129, 402] on span "New enrollment" at bounding box center [99, 394] width 71 height 15
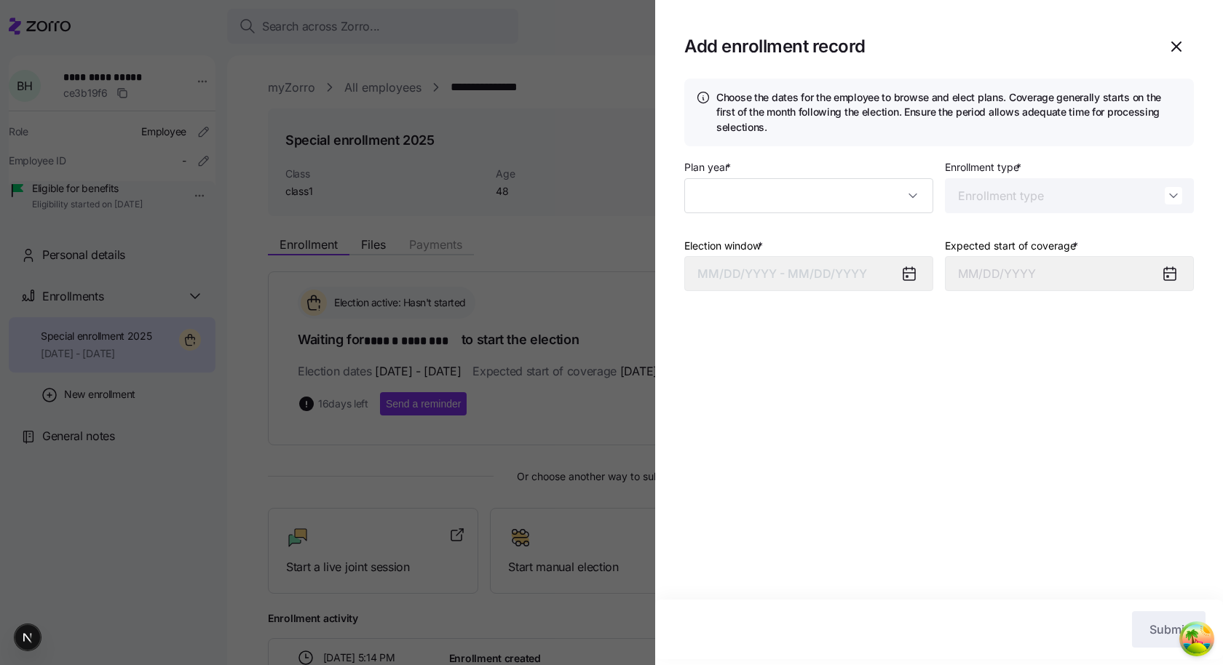
type input "2025"
type input "Special"
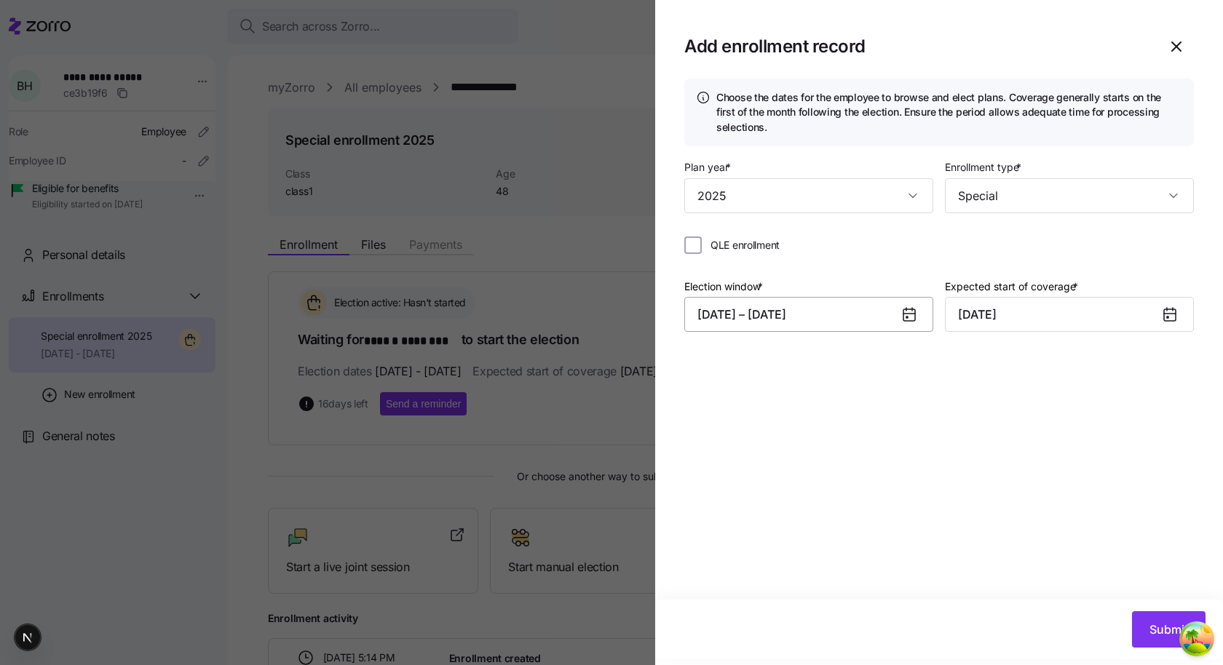
click at [759, 312] on button "10/03/2025 – 10/20/2025" at bounding box center [808, 314] width 249 height 35
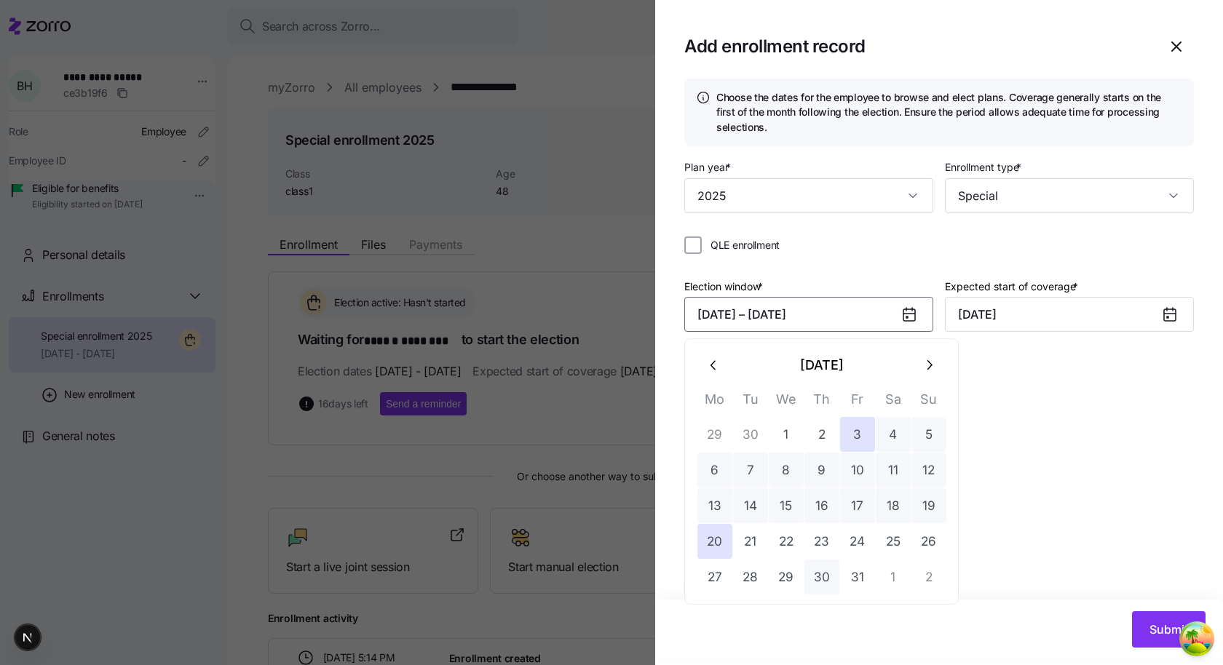
click at [832, 574] on button "30" at bounding box center [821, 577] width 35 height 35
click at [923, 577] on button "2" at bounding box center [928, 577] width 35 height 35
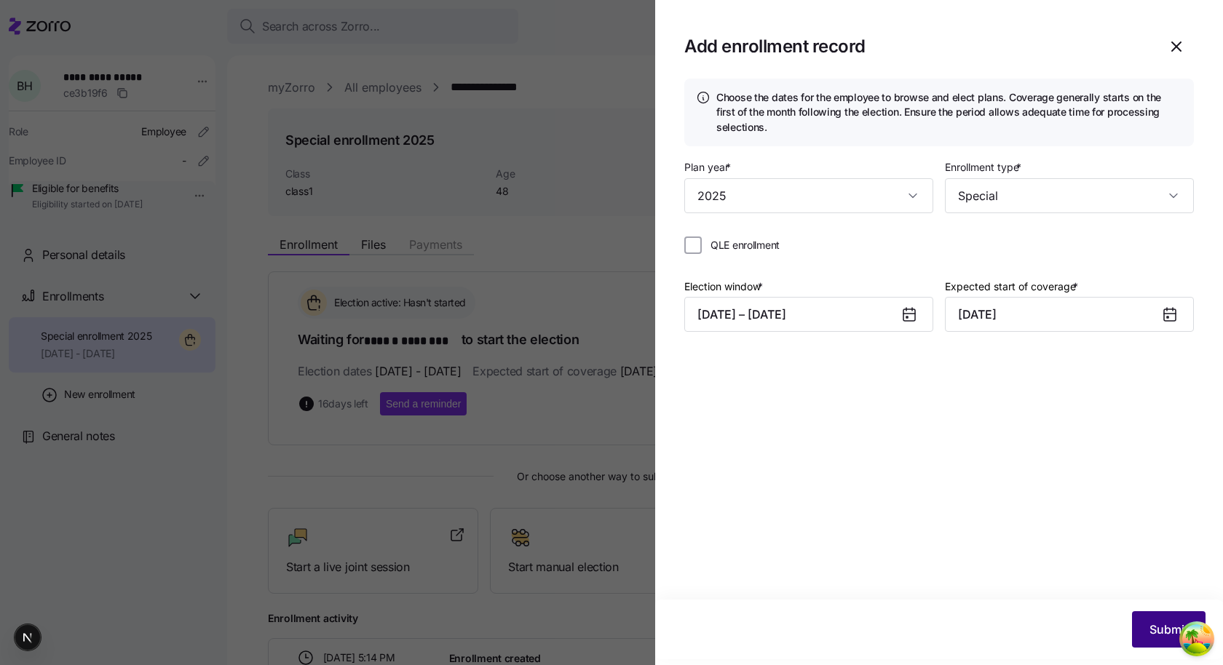
click at [1151, 614] on button "Submit" at bounding box center [1169, 629] width 74 height 36
click at [864, 318] on button "10/30/2025 – 11/02/2025" at bounding box center [808, 314] width 249 height 35
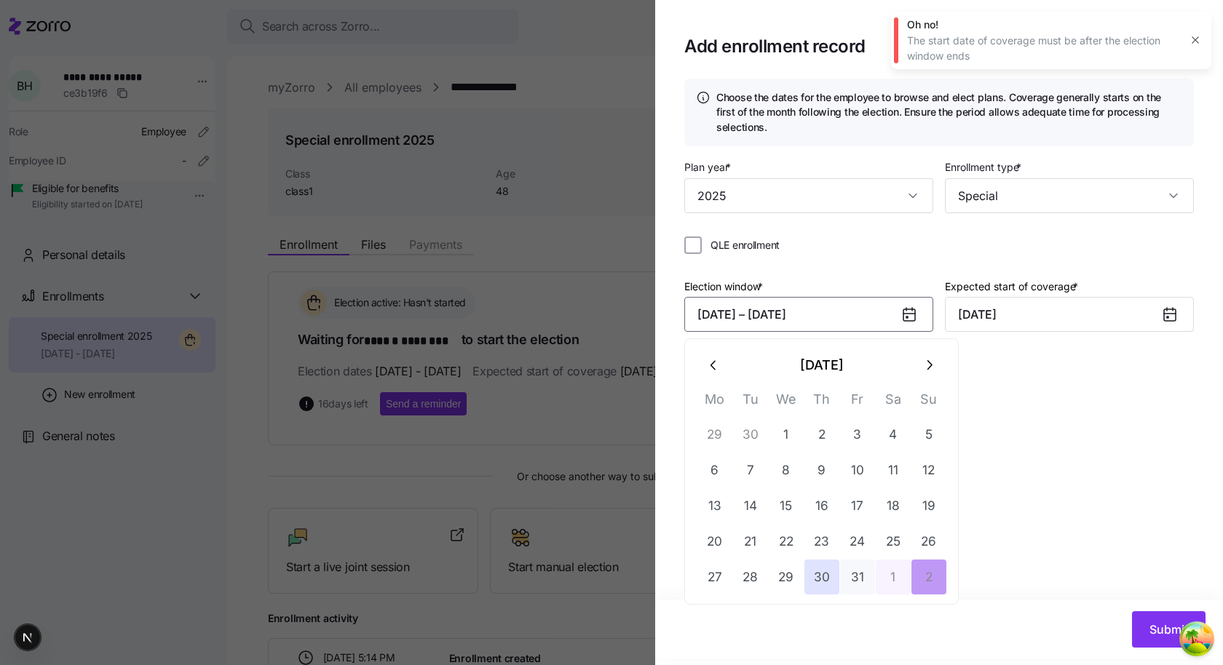
click at [934, 348] on button "button" at bounding box center [928, 365] width 35 height 35
click at [880, 530] on button "22" at bounding box center [893, 541] width 35 height 35
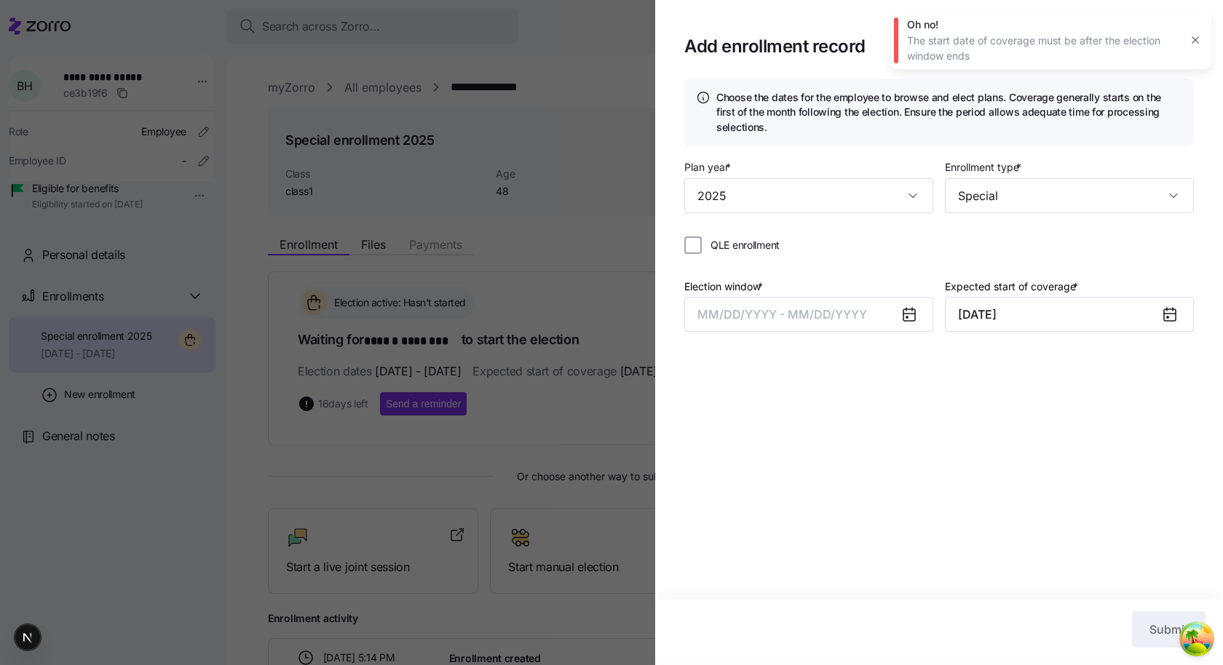
click at [1088, 561] on div "Choose the dates for the employee to browse and elect plans. Coverage generally…" at bounding box center [939, 339] width 568 height 521
click at [793, 342] on div "Election window * MM/DD/YYYY - MM/DD/YYYY Expected start of coverage * November…" at bounding box center [938, 310] width 509 height 67
click at [778, 305] on button "MM/DD/YYYY - MM/DD/YYYY" at bounding box center [808, 314] width 249 height 35
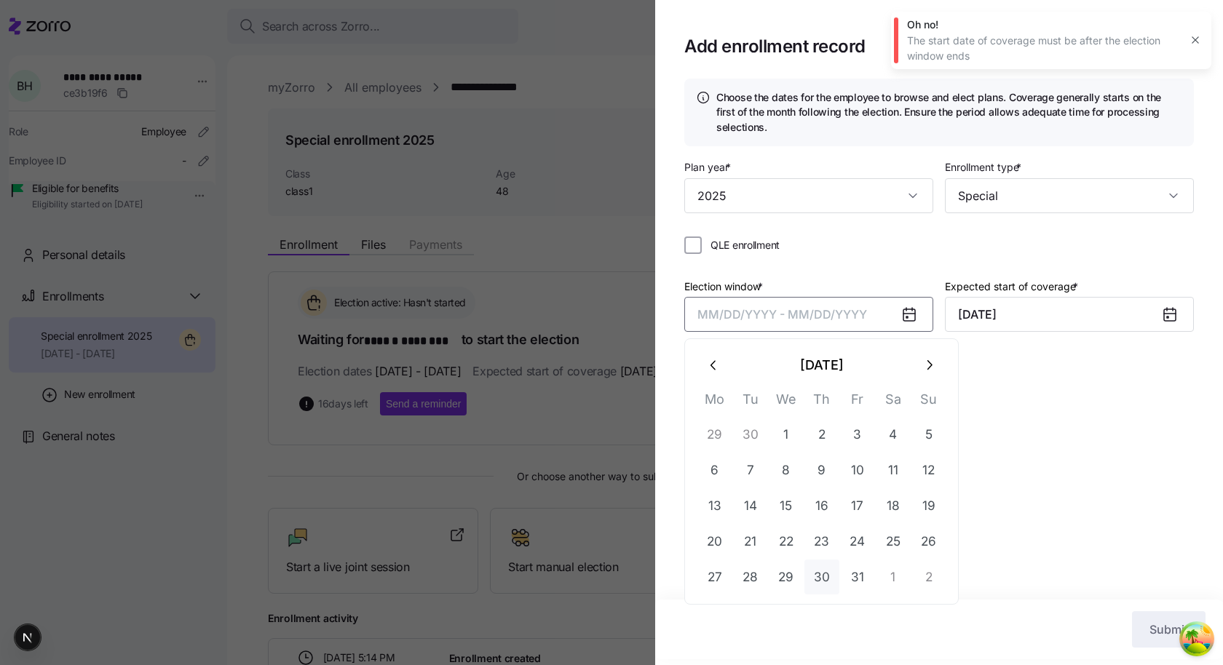
click at [822, 567] on button "30" at bounding box center [821, 577] width 35 height 35
click at [924, 375] on button "button" at bounding box center [928, 365] width 35 height 35
click at [916, 539] on button "23" at bounding box center [928, 541] width 35 height 35
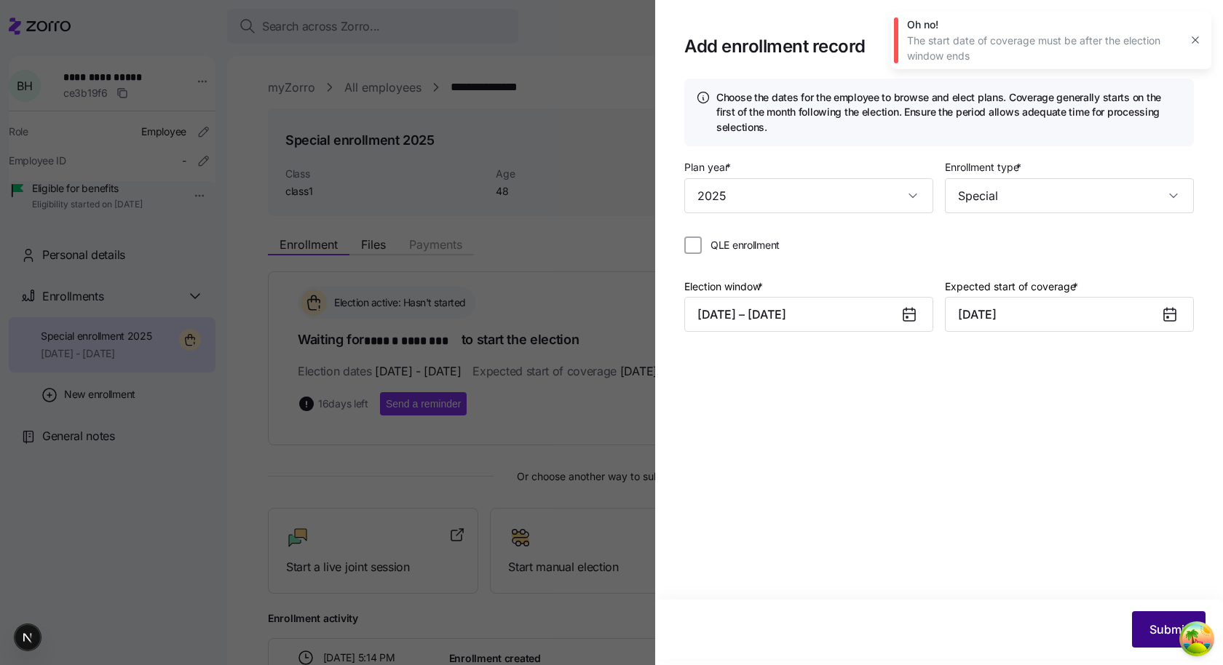
click at [1149, 624] on span "Submit" at bounding box center [1168, 629] width 39 height 17
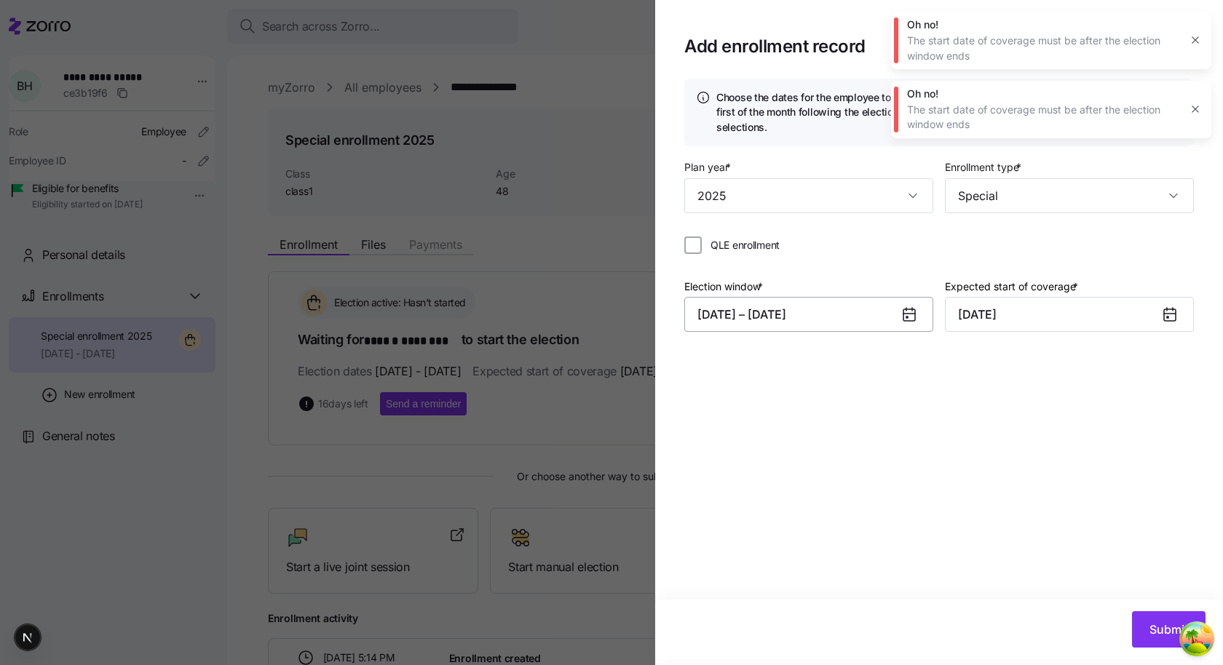
click at [836, 306] on button "10/30/2025 – 11/23/2025" at bounding box center [808, 314] width 249 height 35
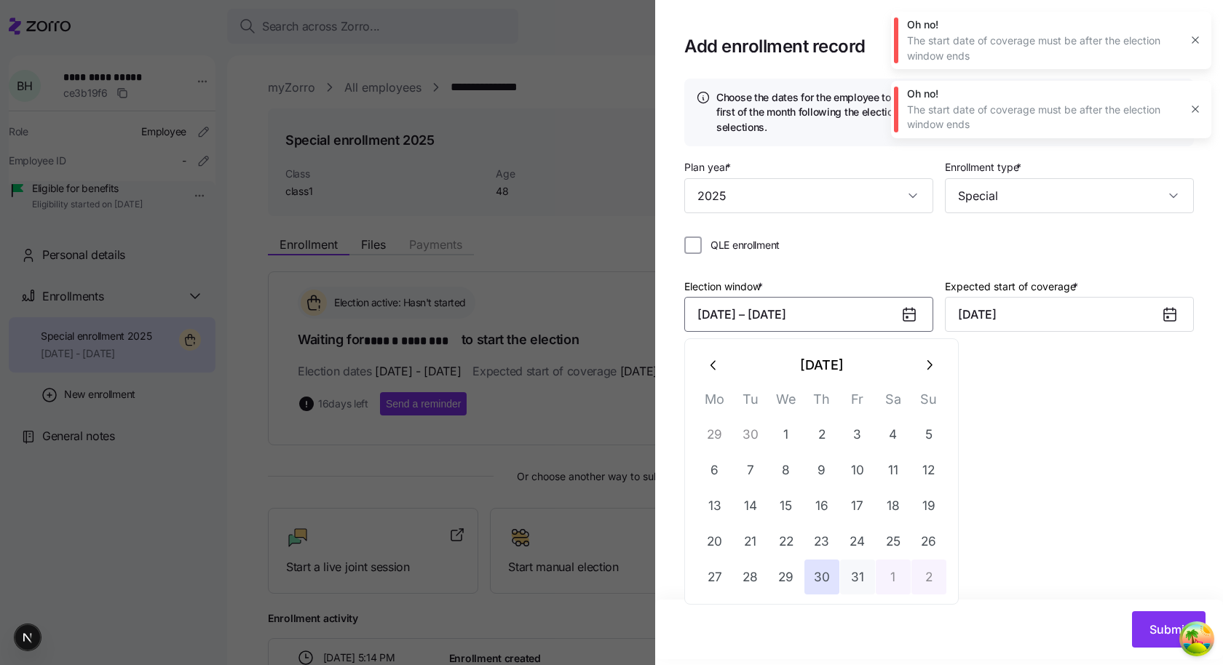
click at [926, 368] on icon "button" at bounding box center [929, 365] width 16 height 16
click at [1007, 336] on div "Election window * 10/30/2025 – 11/23/2025 Expected start of coverage * November…" at bounding box center [938, 310] width 509 height 67
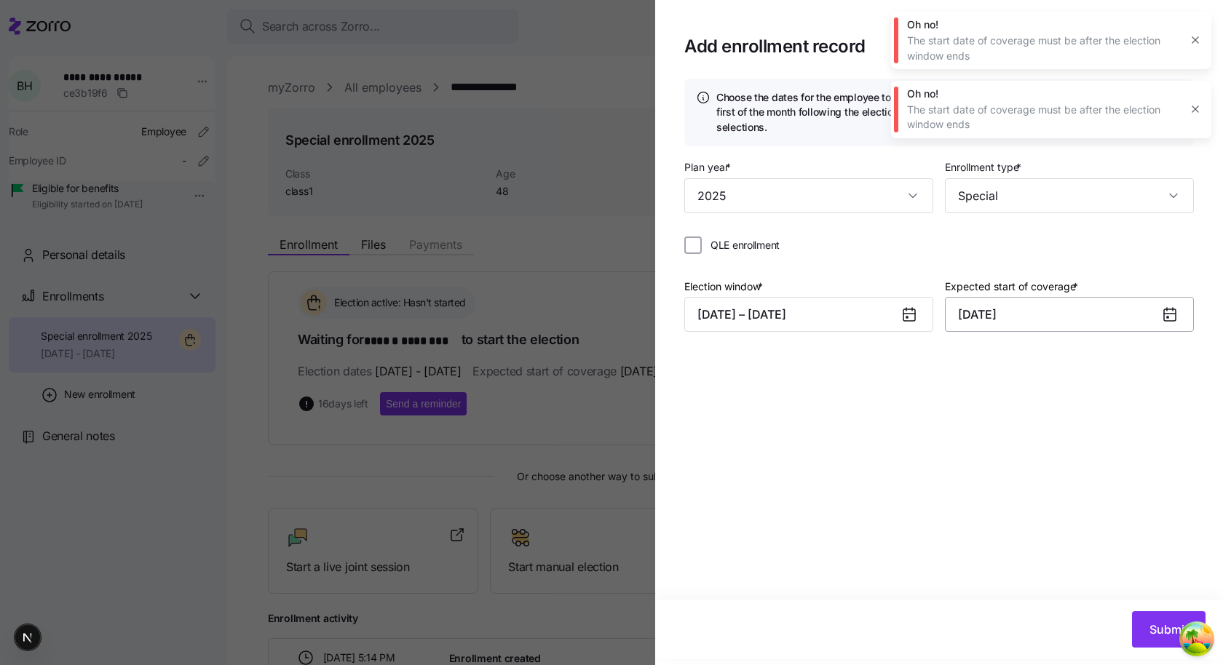
click at [1006, 322] on input "November 1, 2025" at bounding box center [1069, 314] width 249 height 35
click at [1186, 569] on button "30" at bounding box center [1189, 577] width 35 height 35
type input "November 30, 2025"
click at [1164, 634] on span "Submit" at bounding box center [1168, 629] width 39 height 17
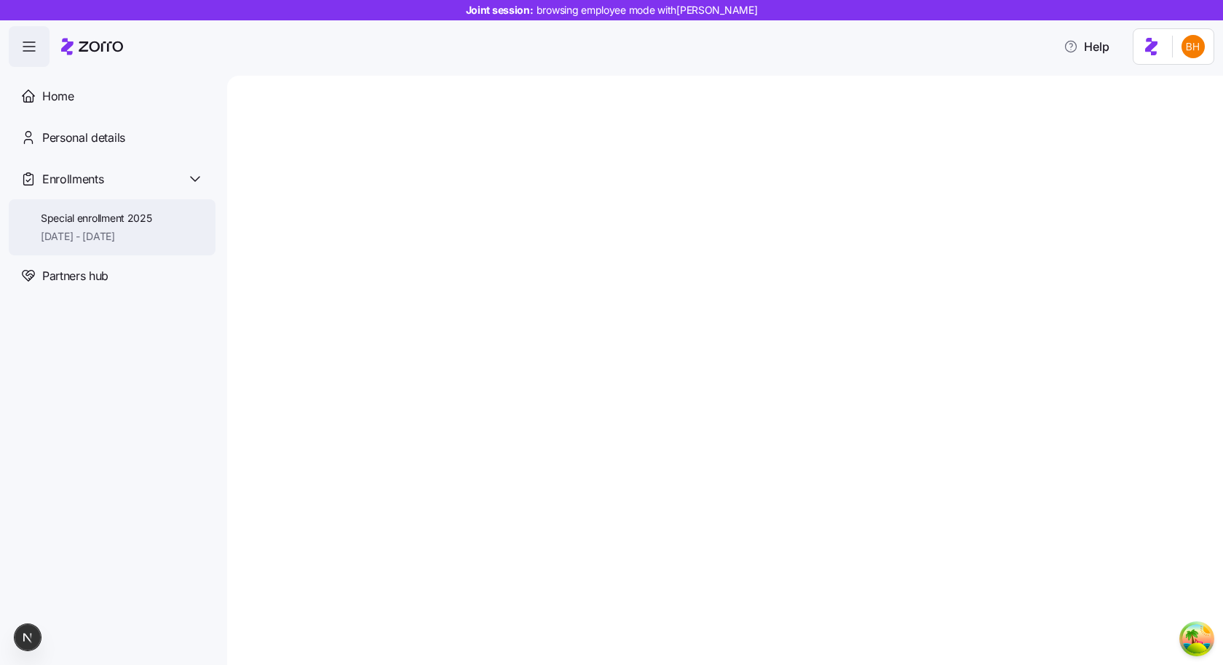
click at [155, 233] on div "Special enrollment 2025 [DATE] - [DATE]" at bounding box center [112, 227] width 207 height 56
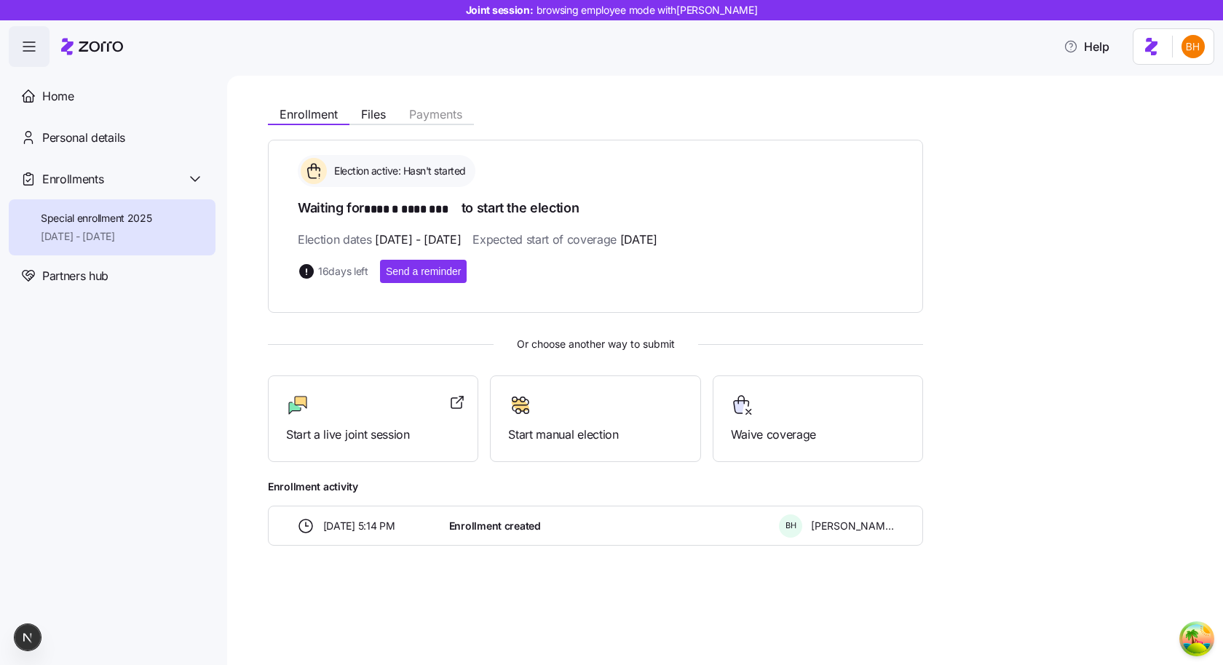
click at [550, 255] on div "Election active: Hasn't started Waiting for ****** ******** to start the electi…" at bounding box center [595, 219] width 595 height 128
drag, startPoint x: 403, startPoint y: 169, endPoint x: 477, endPoint y: 185, distance: 75.9
click at [477, 185] on div "Election active: Hasn't started" at bounding box center [595, 171] width 595 height 32
copy span "Hasn't started"
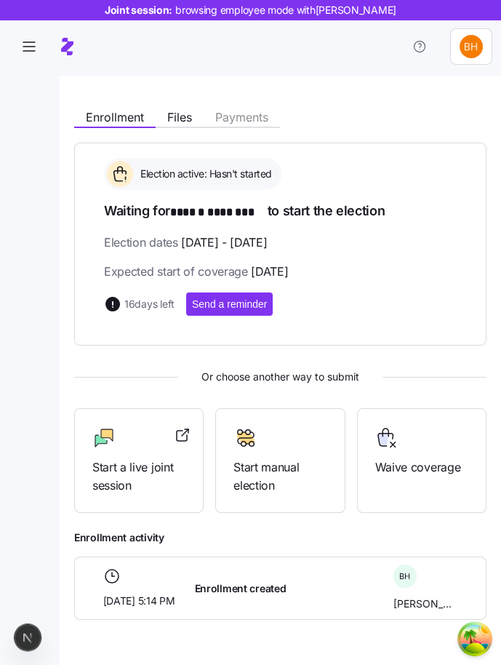
click at [214, 657] on div "Home Personal details Enrollments Special enrollment 2025 [DATE] - [DATE] Partn…" at bounding box center [250, 657] width 501 height 0
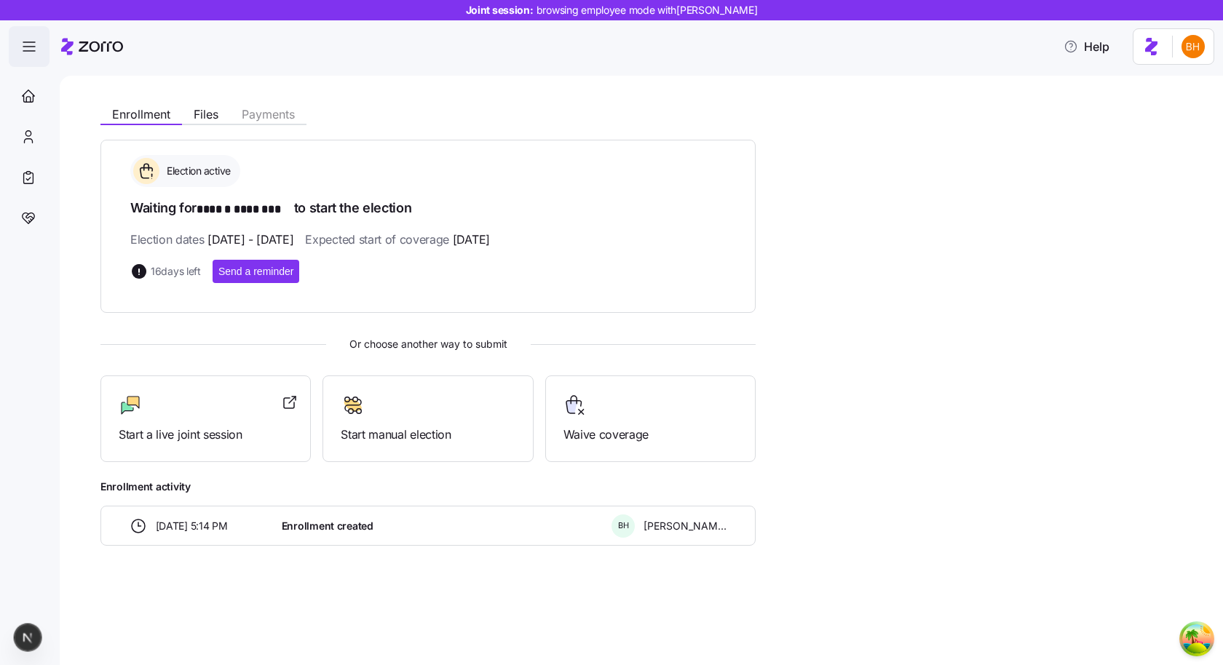
click at [29, 55] on icon "button" at bounding box center [28, 46] width 17 height 17
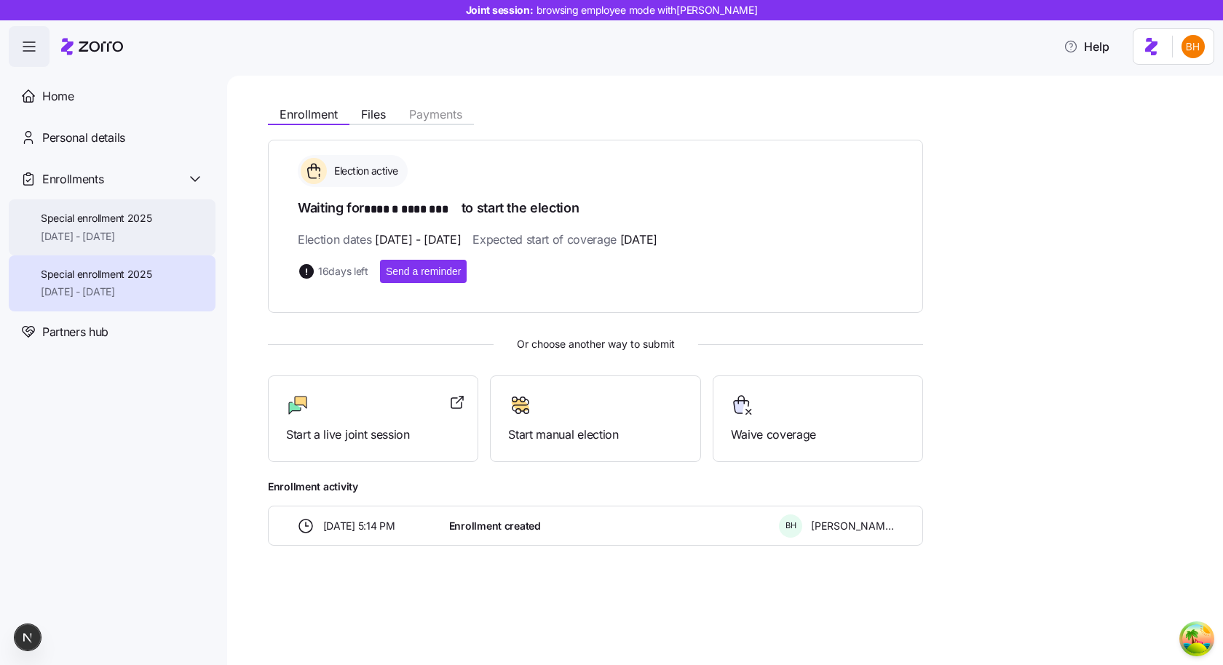
click at [165, 234] on div "Special enrollment 2025 [DATE] - [DATE]" at bounding box center [112, 227] width 207 height 56
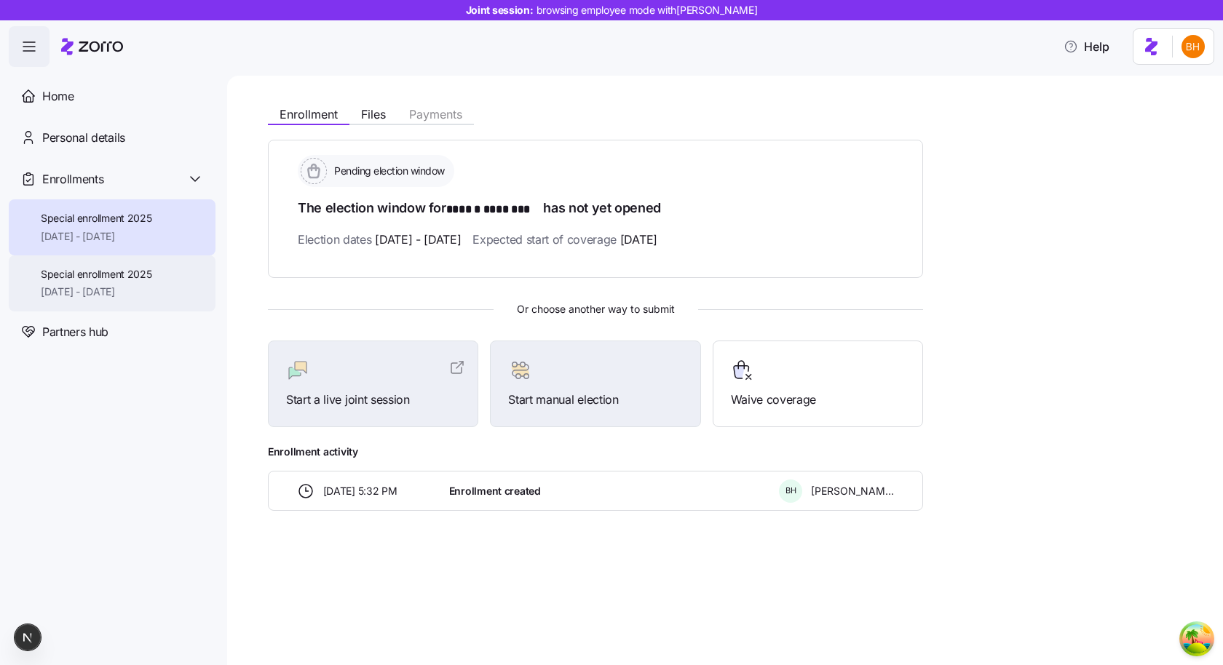
click at [152, 274] on span "Special enrollment 2025" at bounding box center [96, 274] width 111 height 15
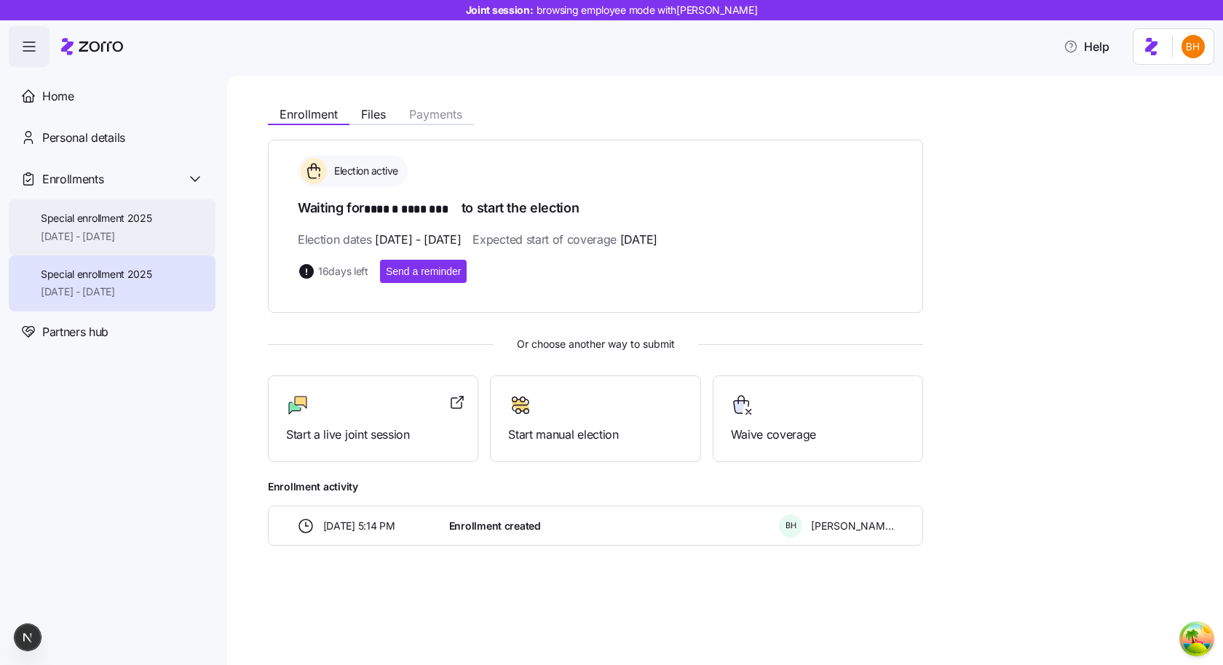
click at [122, 215] on span "Special enrollment 2025" at bounding box center [96, 218] width 111 height 15
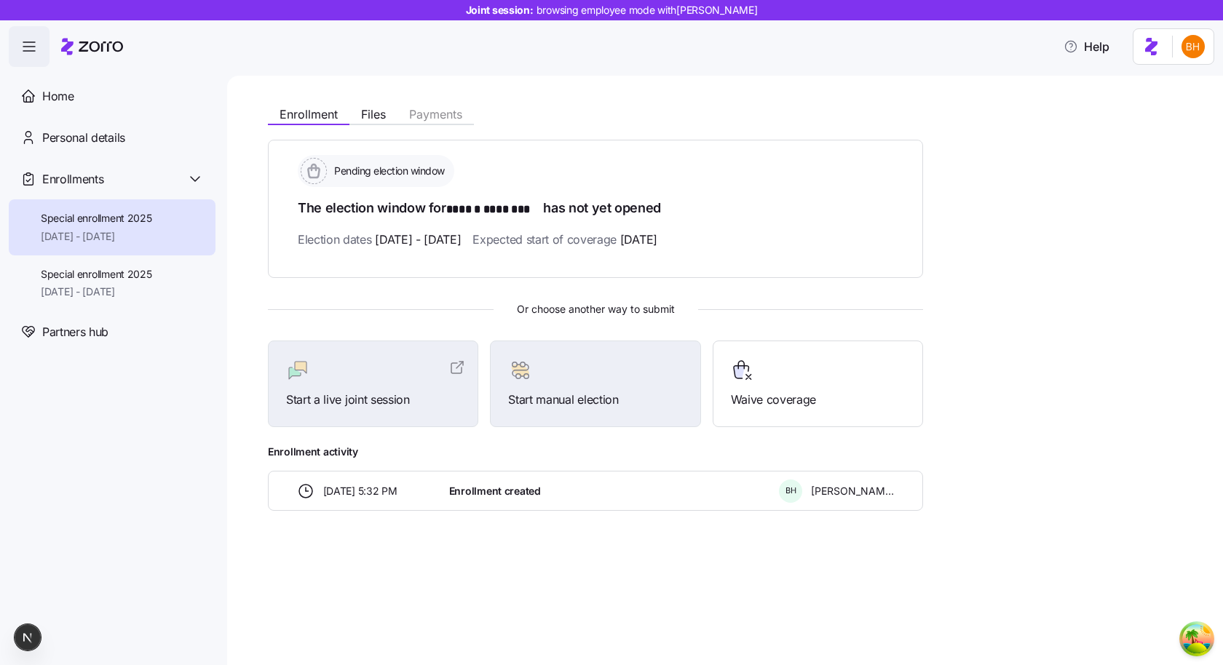
click at [394, 287] on div "Pending election window The election window for ****** ******** has not yet ope…" at bounding box center [595, 325] width 655 height 371
